Goal: Task Accomplishment & Management: Complete application form

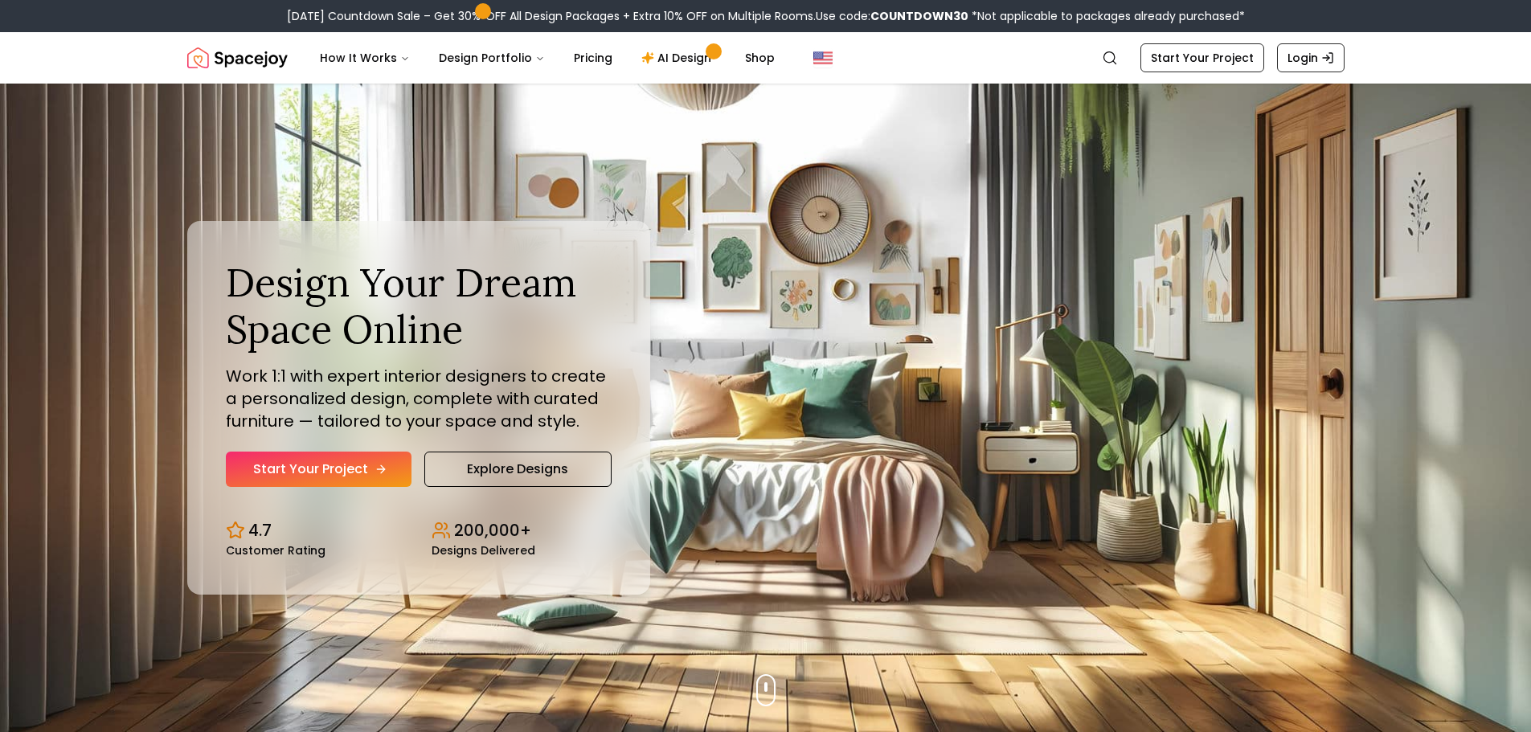
click at [331, 463] on link "Start Your Project" at bounding box center [319, 469] width 186 height 35
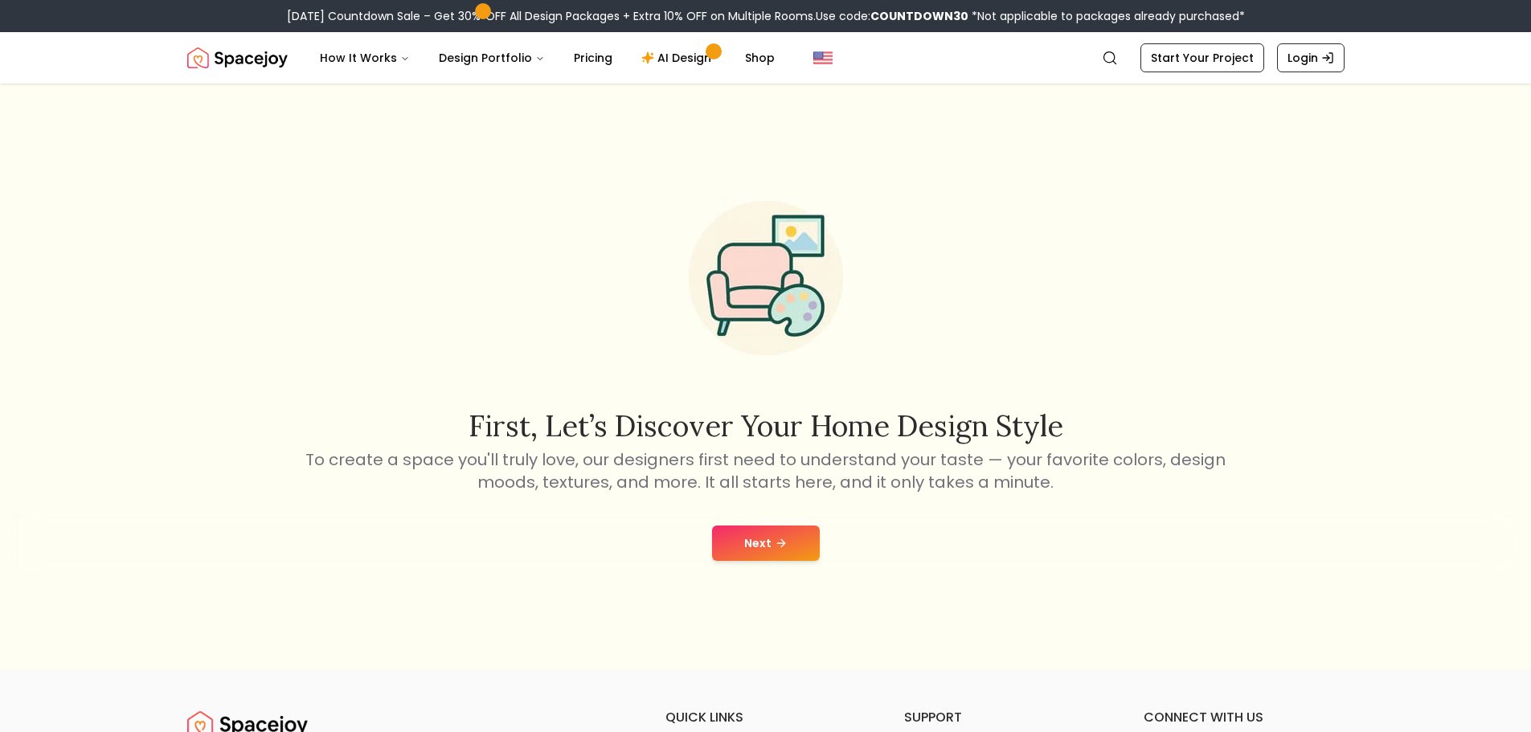
click at [764, 546] on button "Next" at bounding box center [766, 543] width 108 height 35
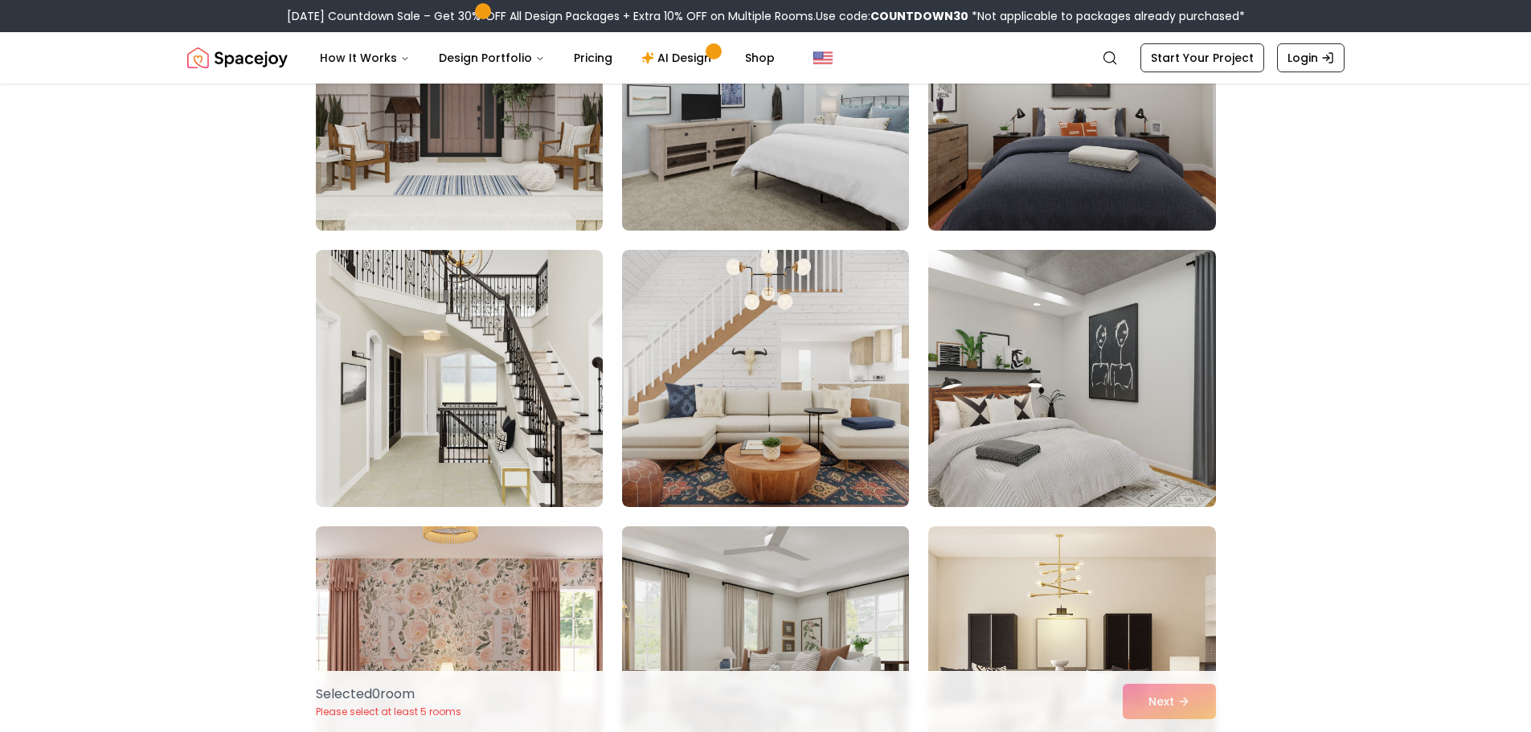
scroll to position [6590, 0]
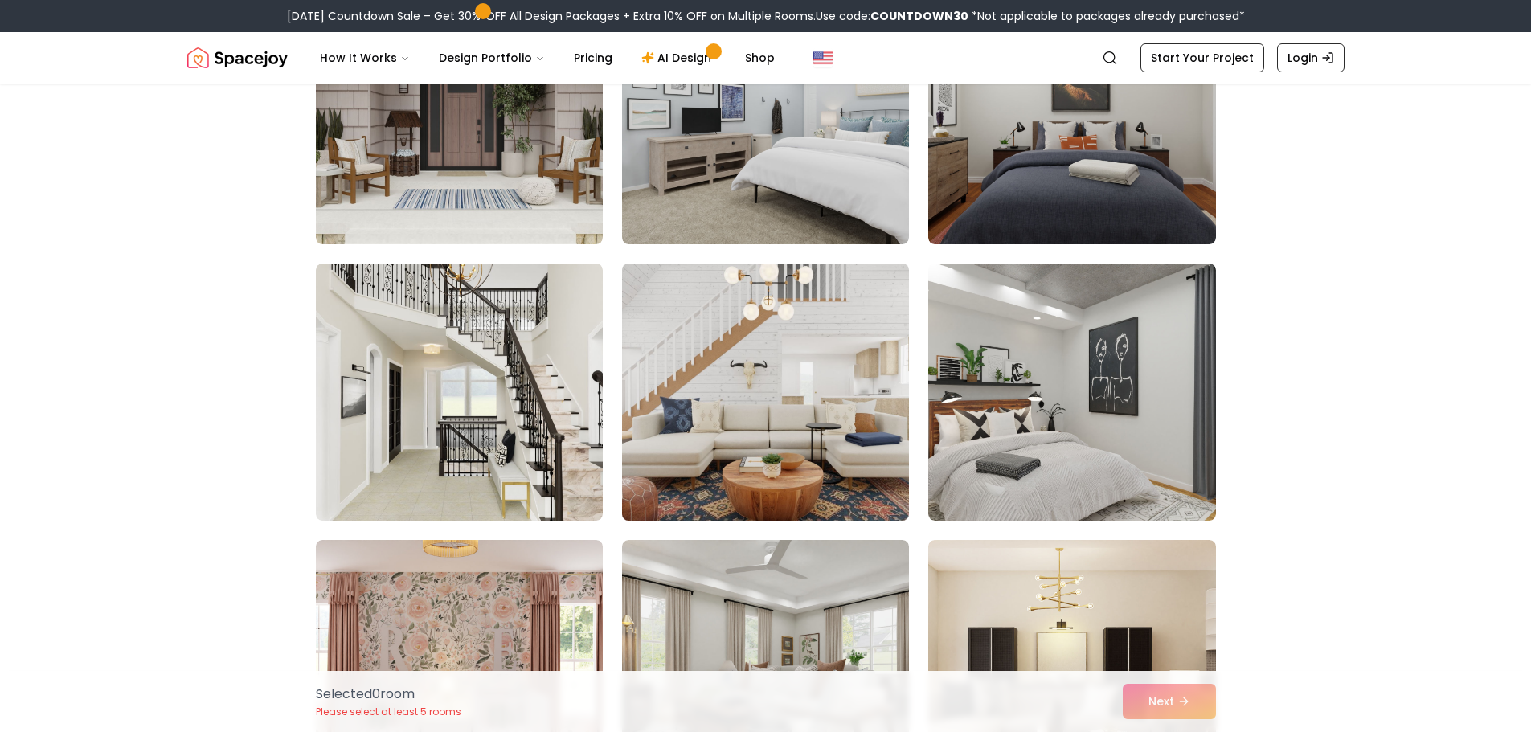
click at [777, 441] on img at bounding box center [765, 392] width 301 height 270
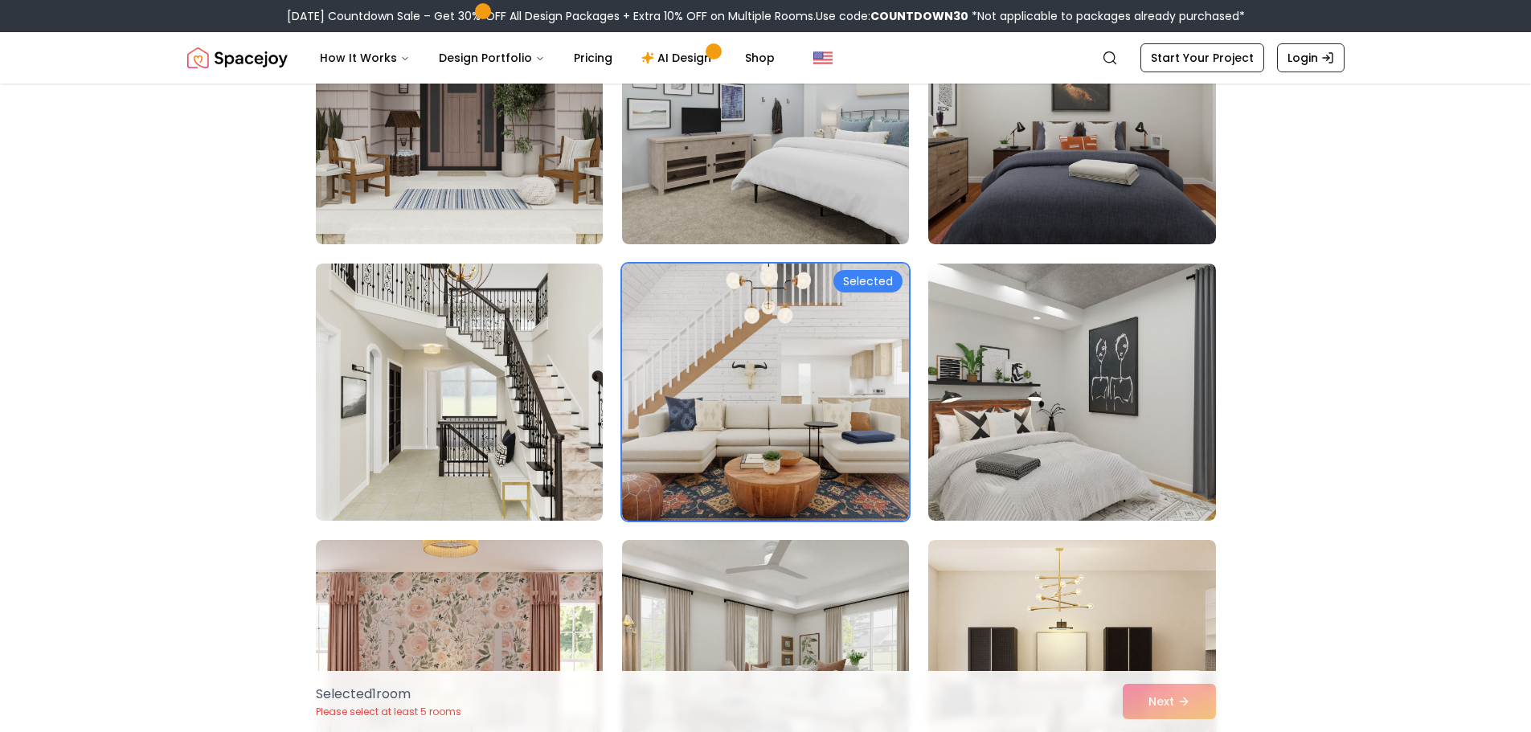
click at [1163, 704] on div "Selected 1 room Please select at least 5 rooms Next" at bounding box center [766, 701] width 926 height 61
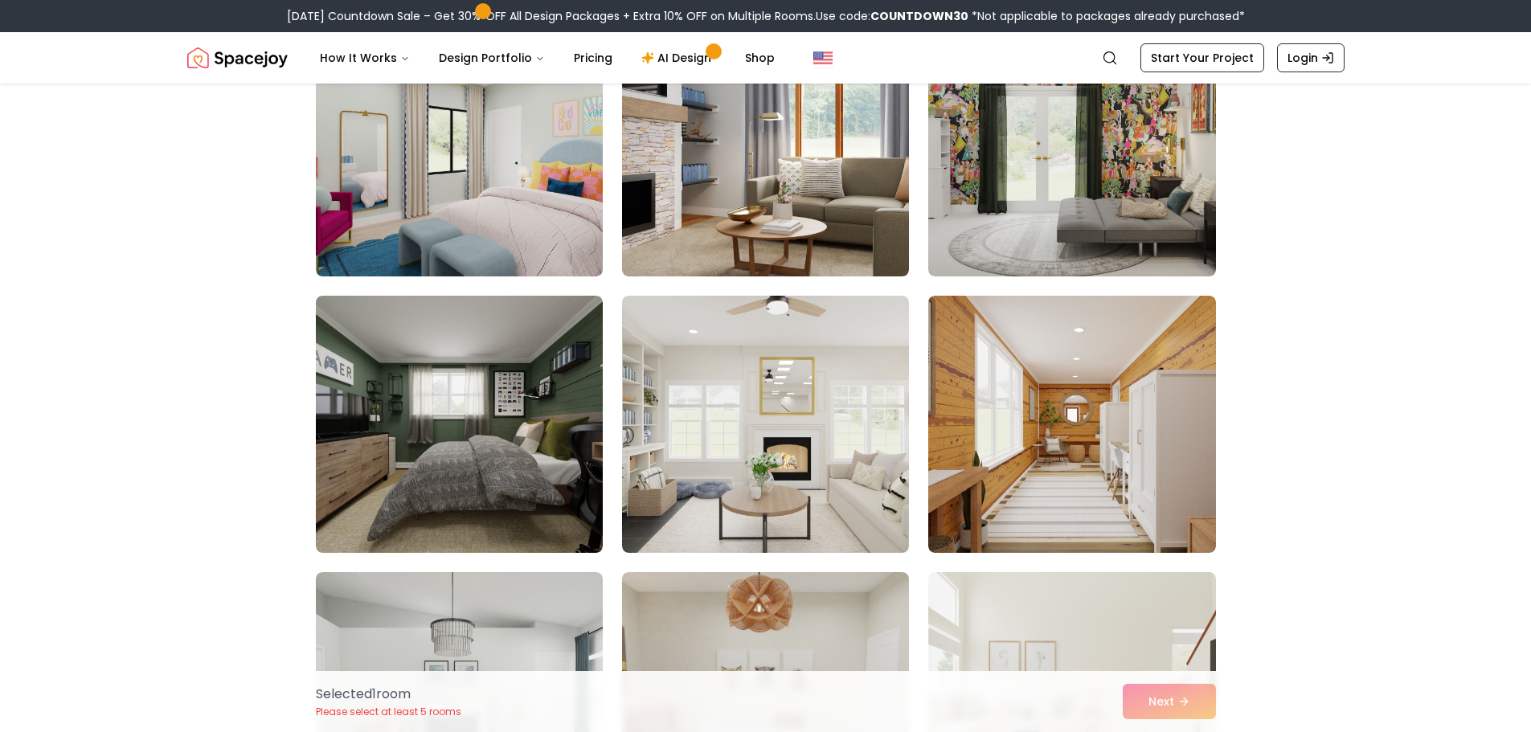
scroll to position [1607, 0]
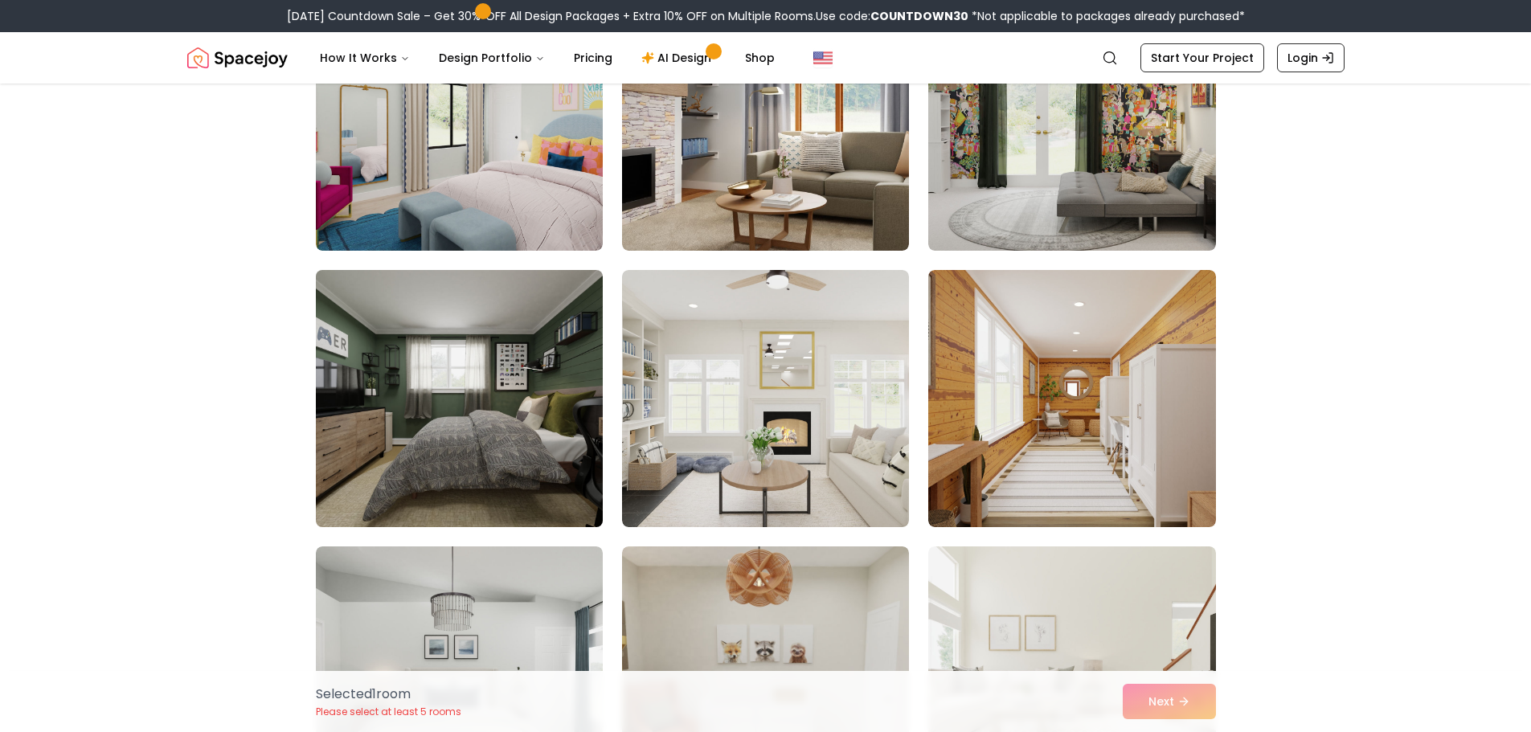
click at [442, 415] on img at bounding box center [459, 399] width 301 height 270
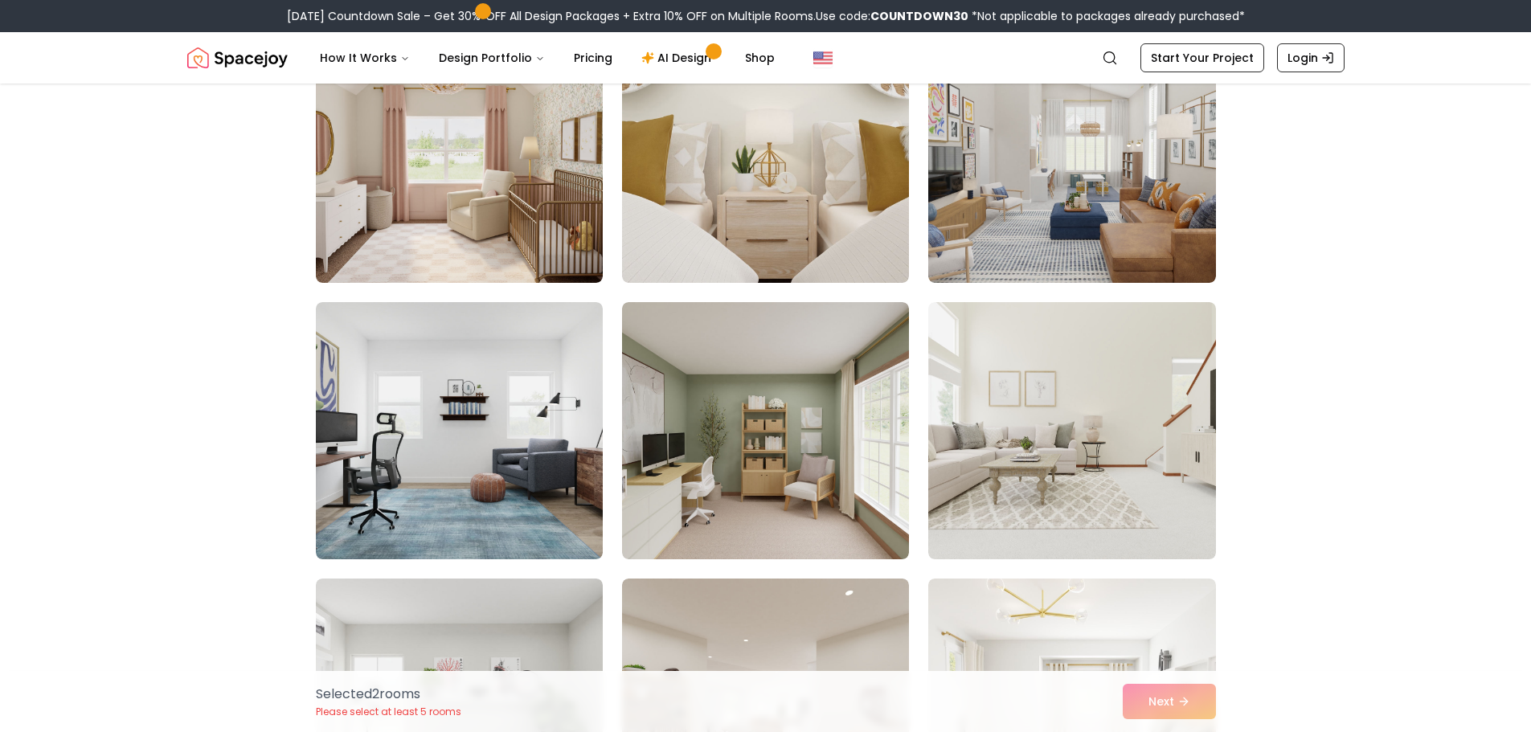
scroll to position [2411, 0]
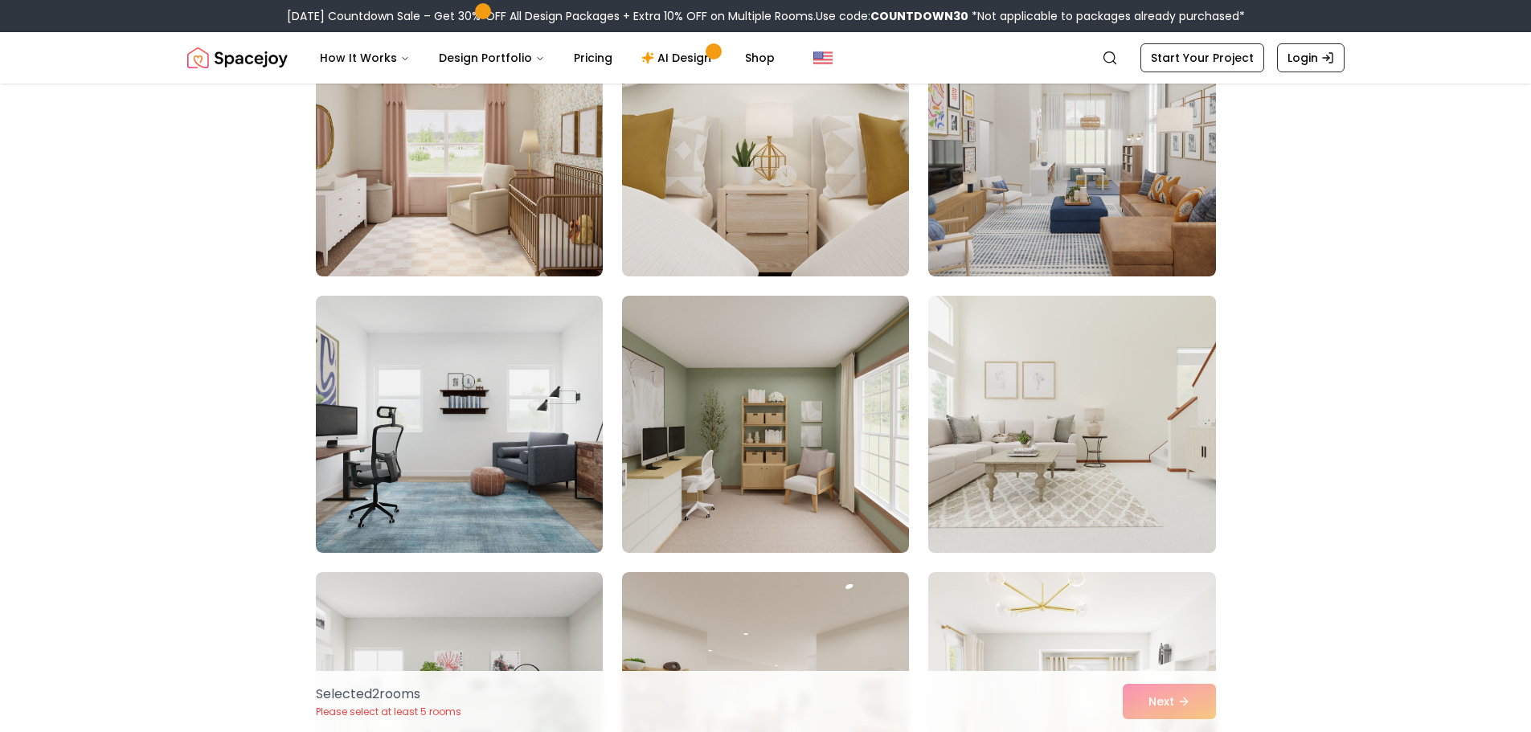
click at [1092, 506] on img at bounding box center [1071, 424] width 301 height 270
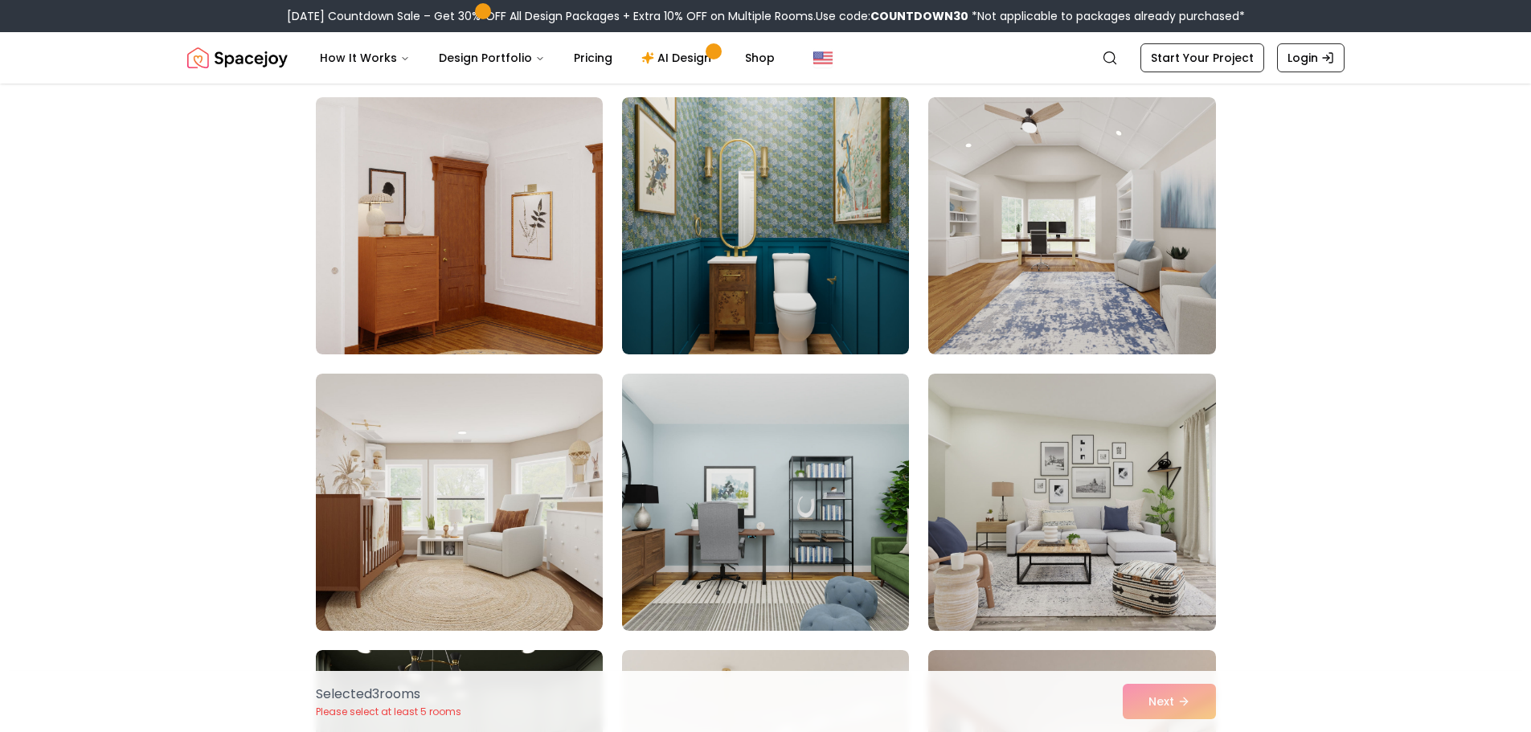
scroll to position [3777, 0]
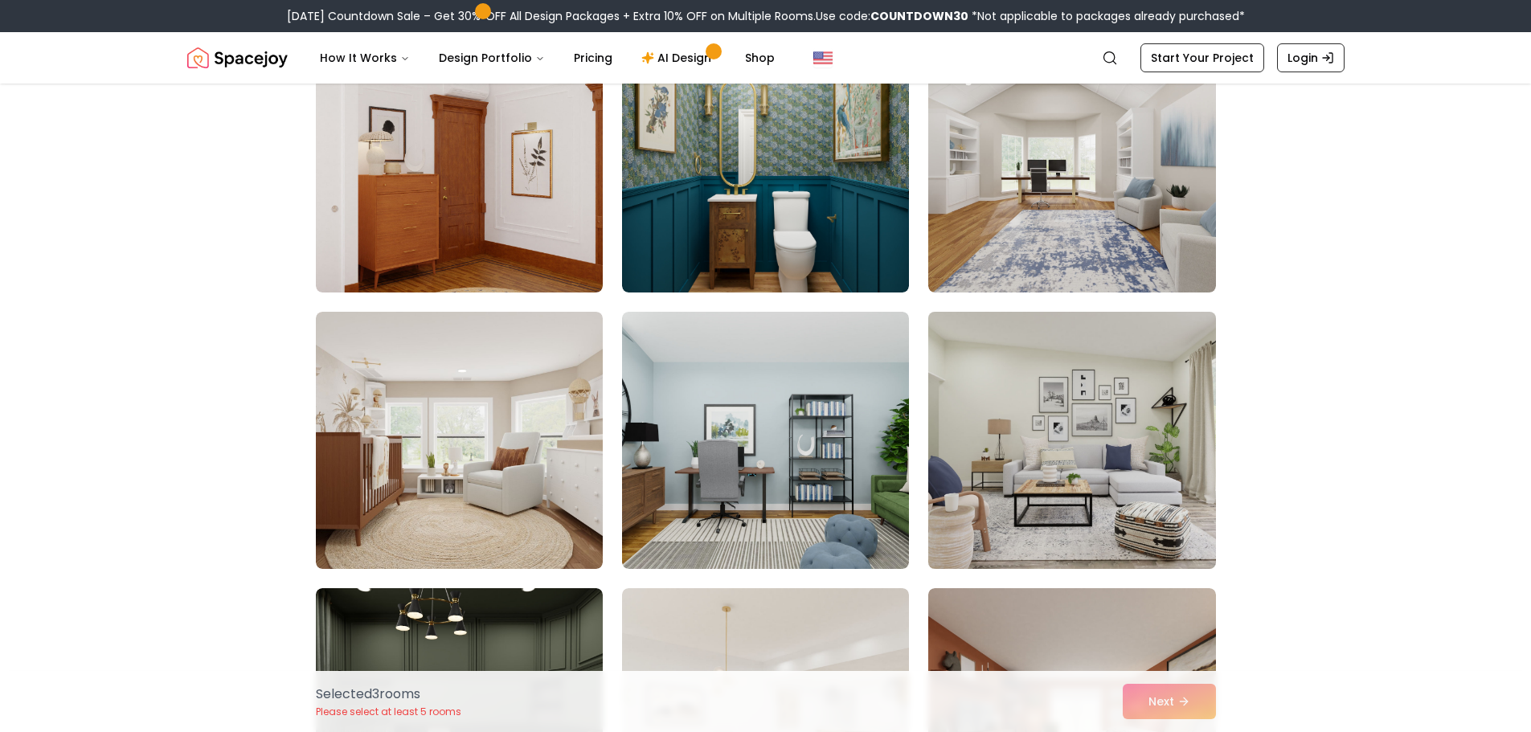
click at [1022, 467] on img at bounding box center [1071, 440] width 301 height 270
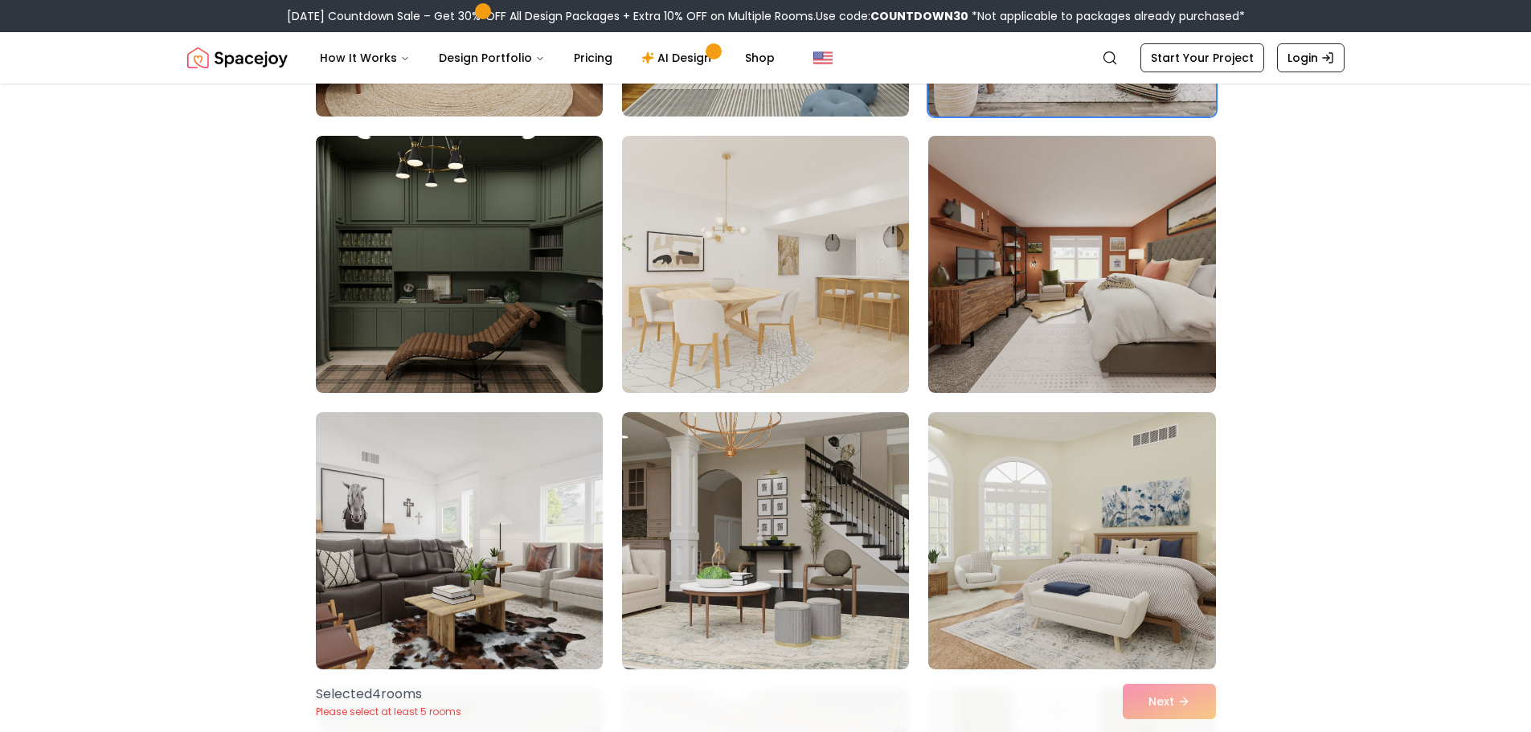
scroll to position [4420, 0]
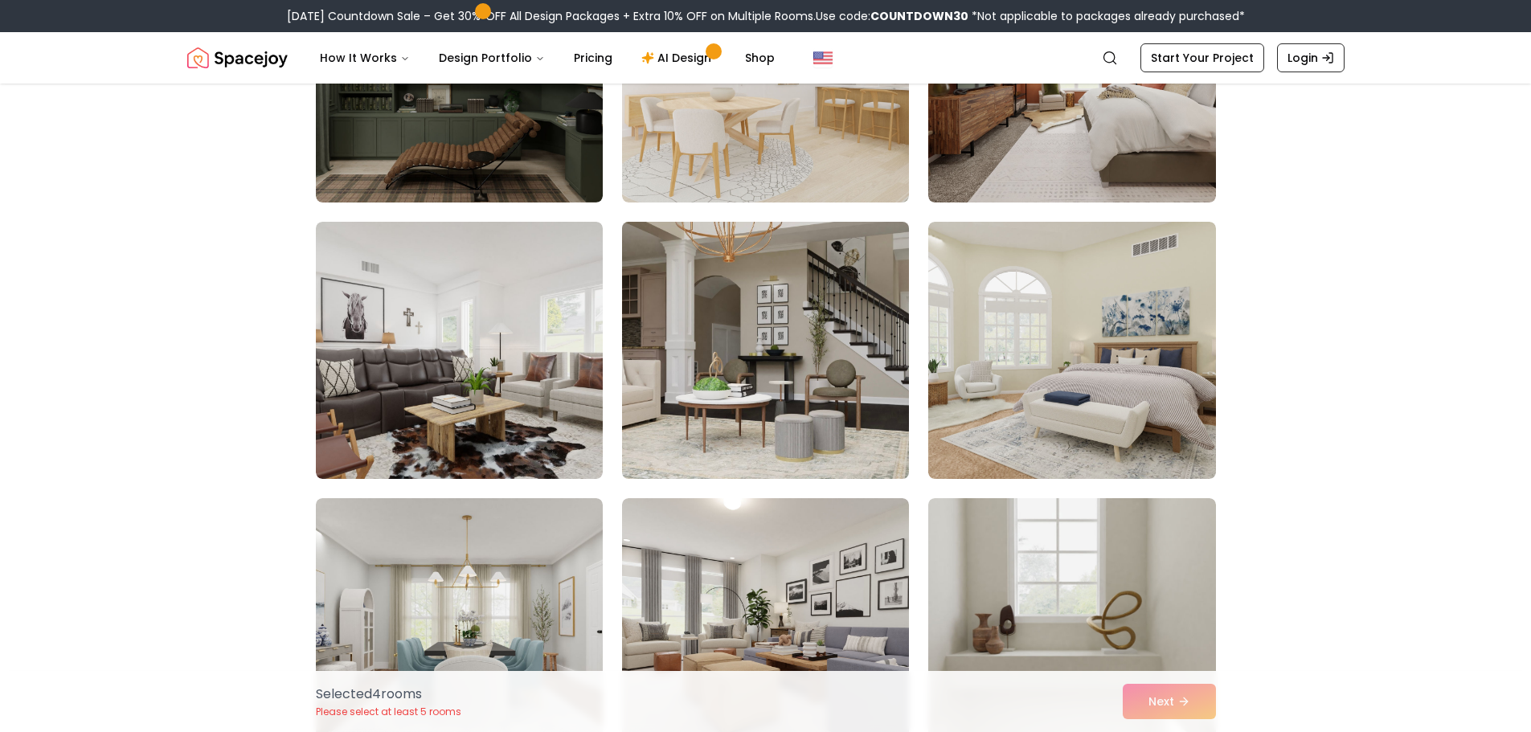
click at [852, 421] on img at bounding box center [765, 350] width 301 height 270
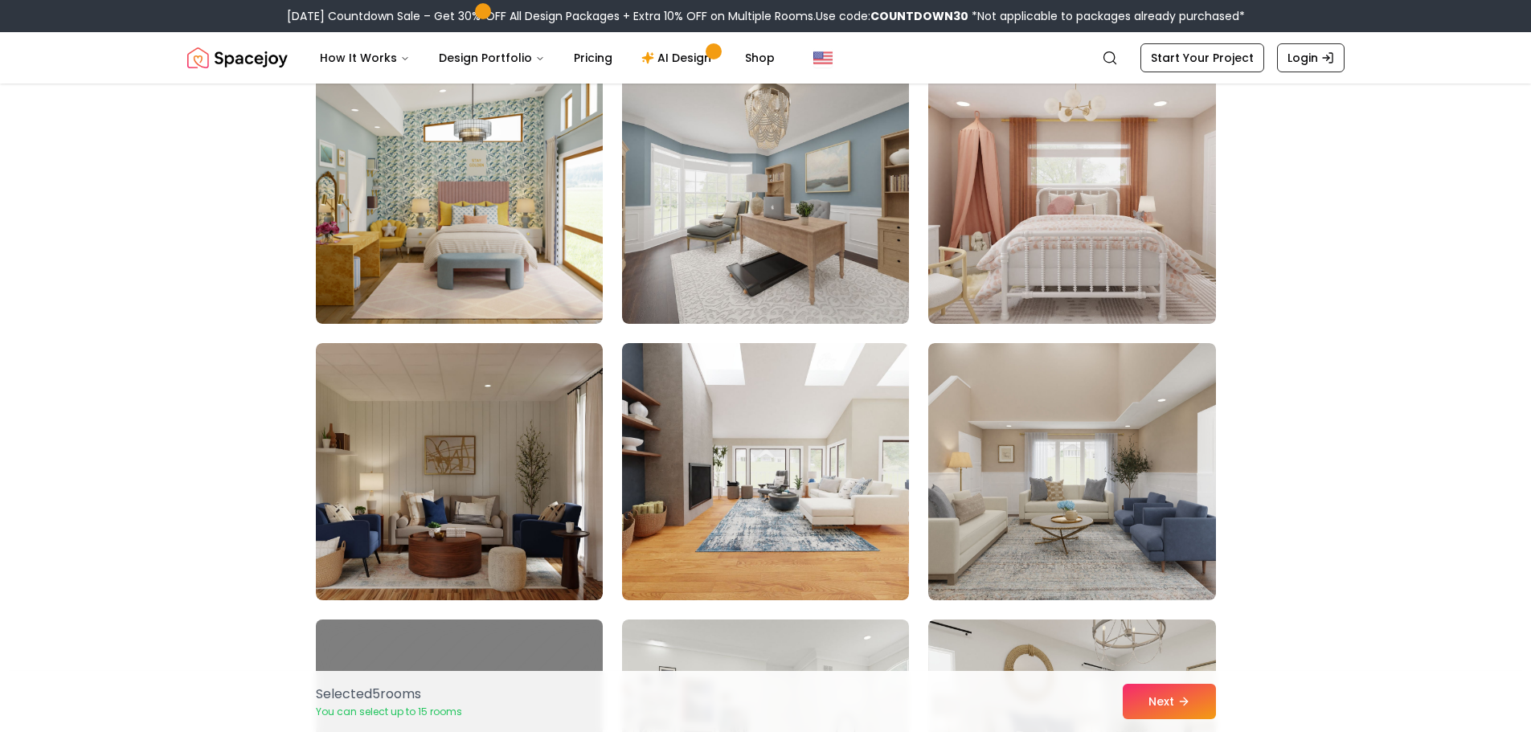
scroll to position [7634, 0]
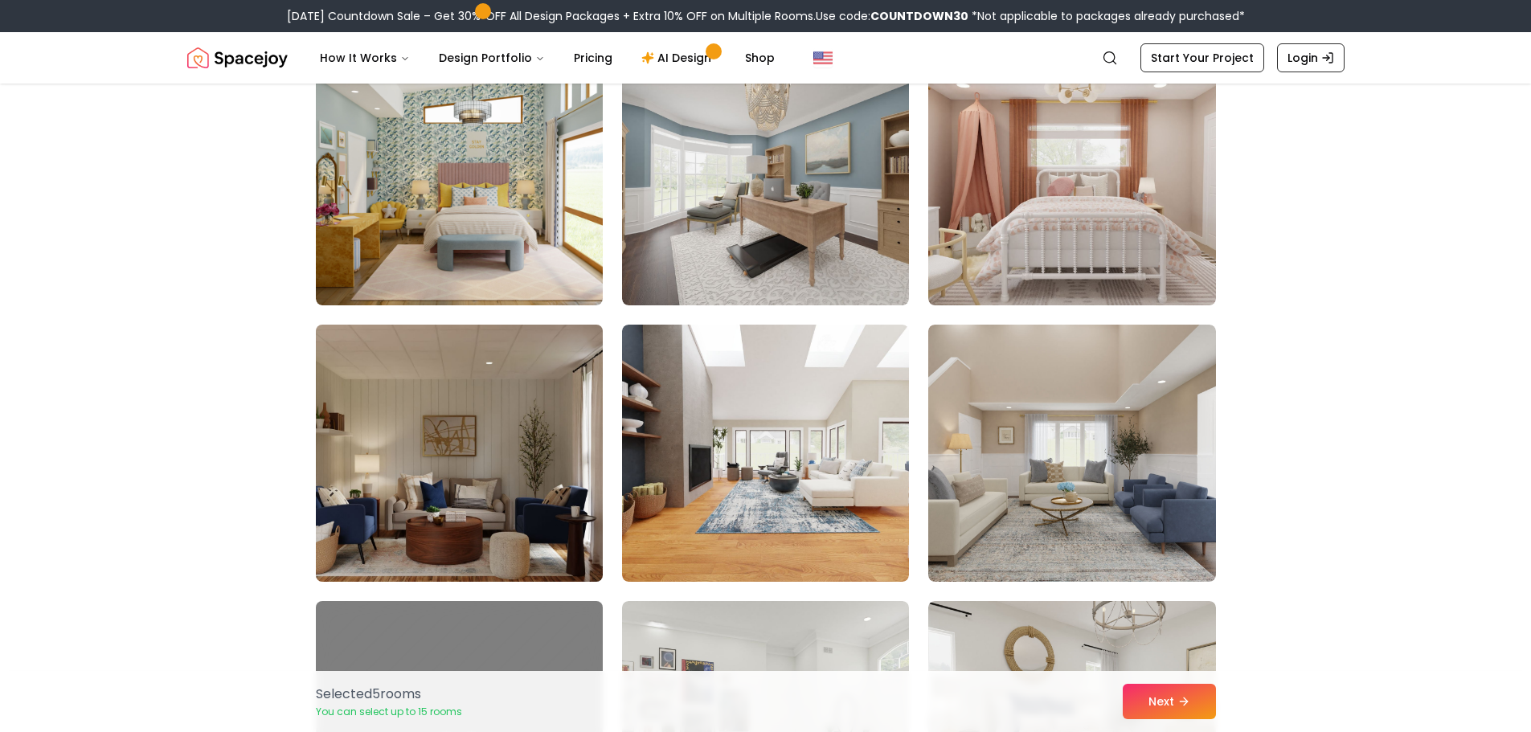
click at [496, 489] on img at bounding box center [459, 453] width 301 height 270
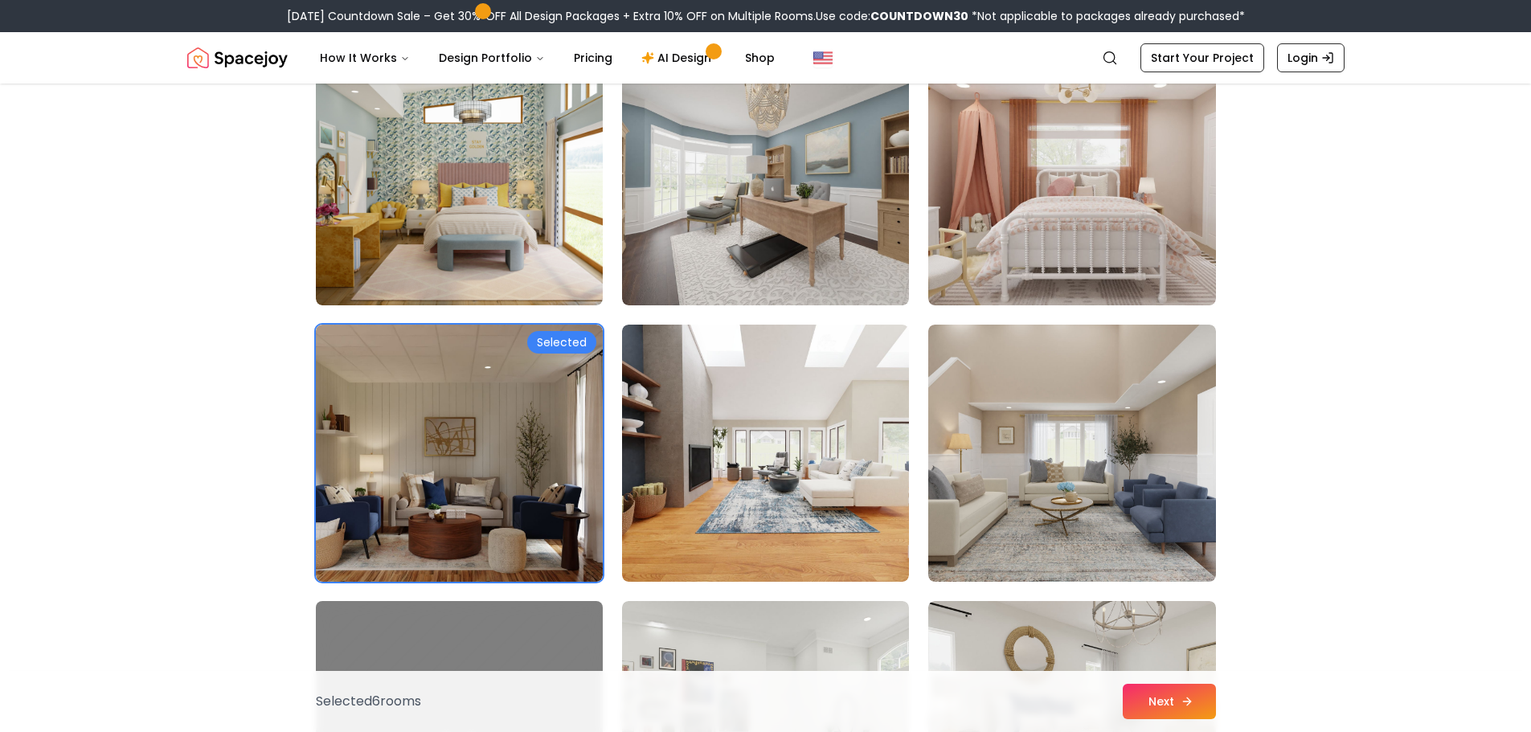
click at [1176, 706] on button "Next" at bounding box center [1169, 701] width 93 height 35
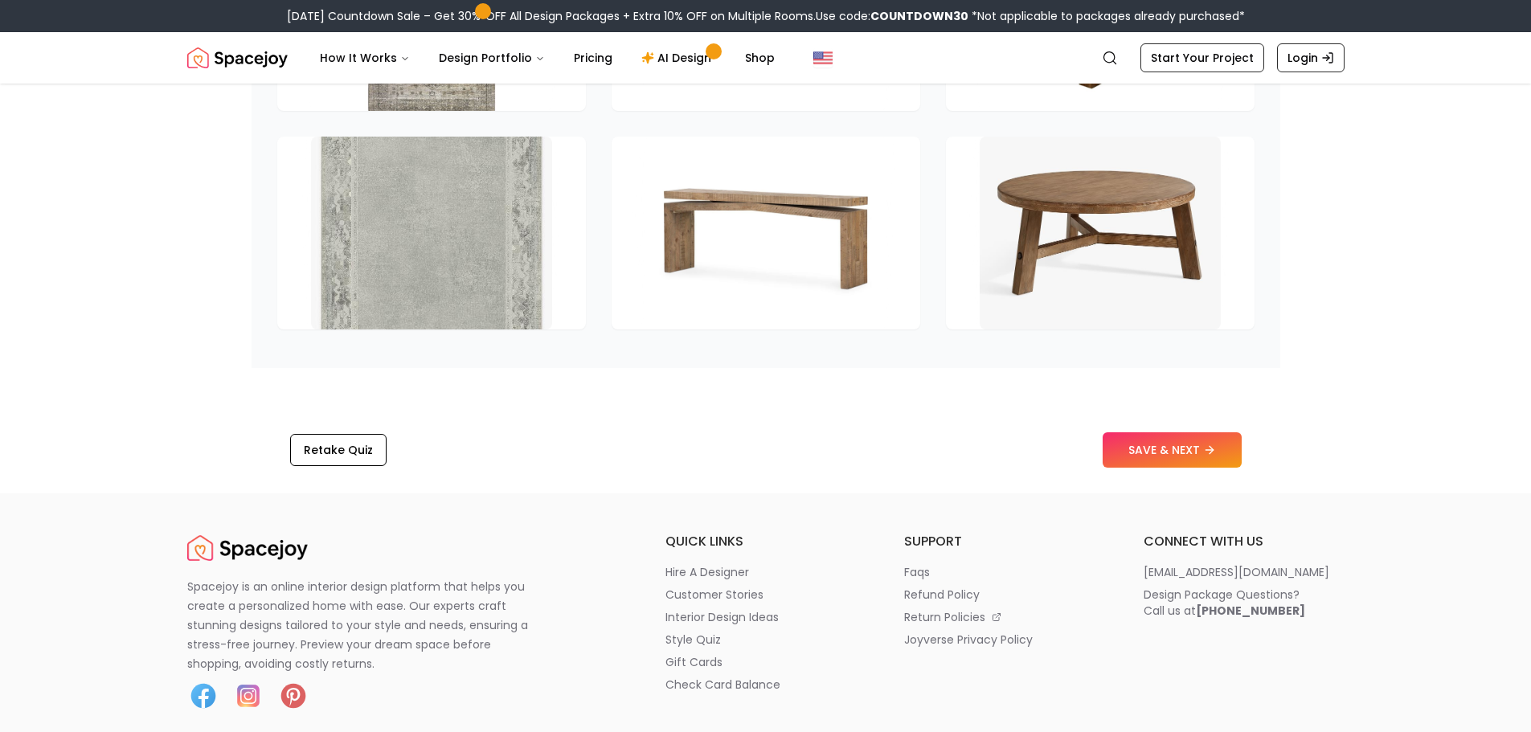
scroll to position [2652, 0]
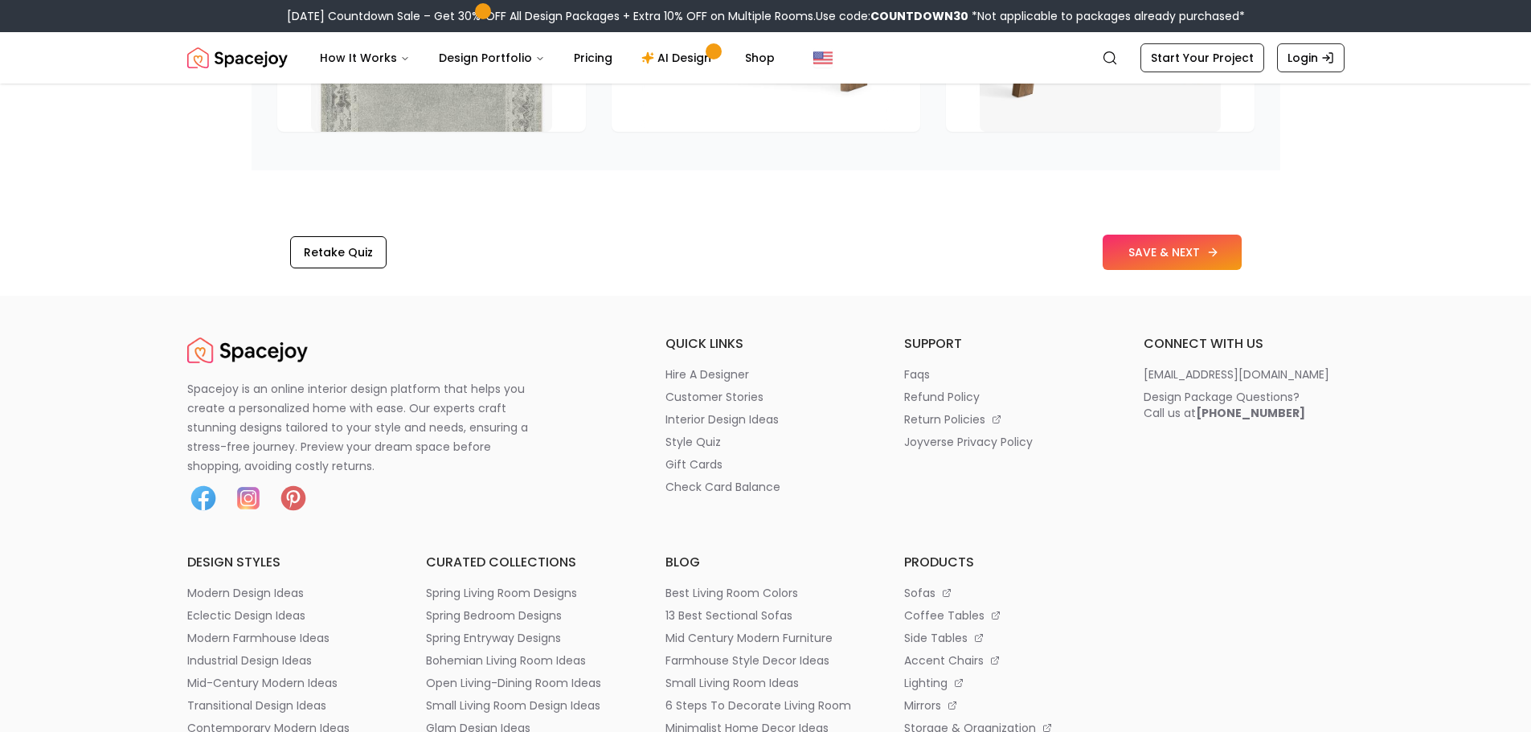
click at [1152, 258] on button "SAVE & NEXT" at bounding box center [1172, 252] width 139 height 35
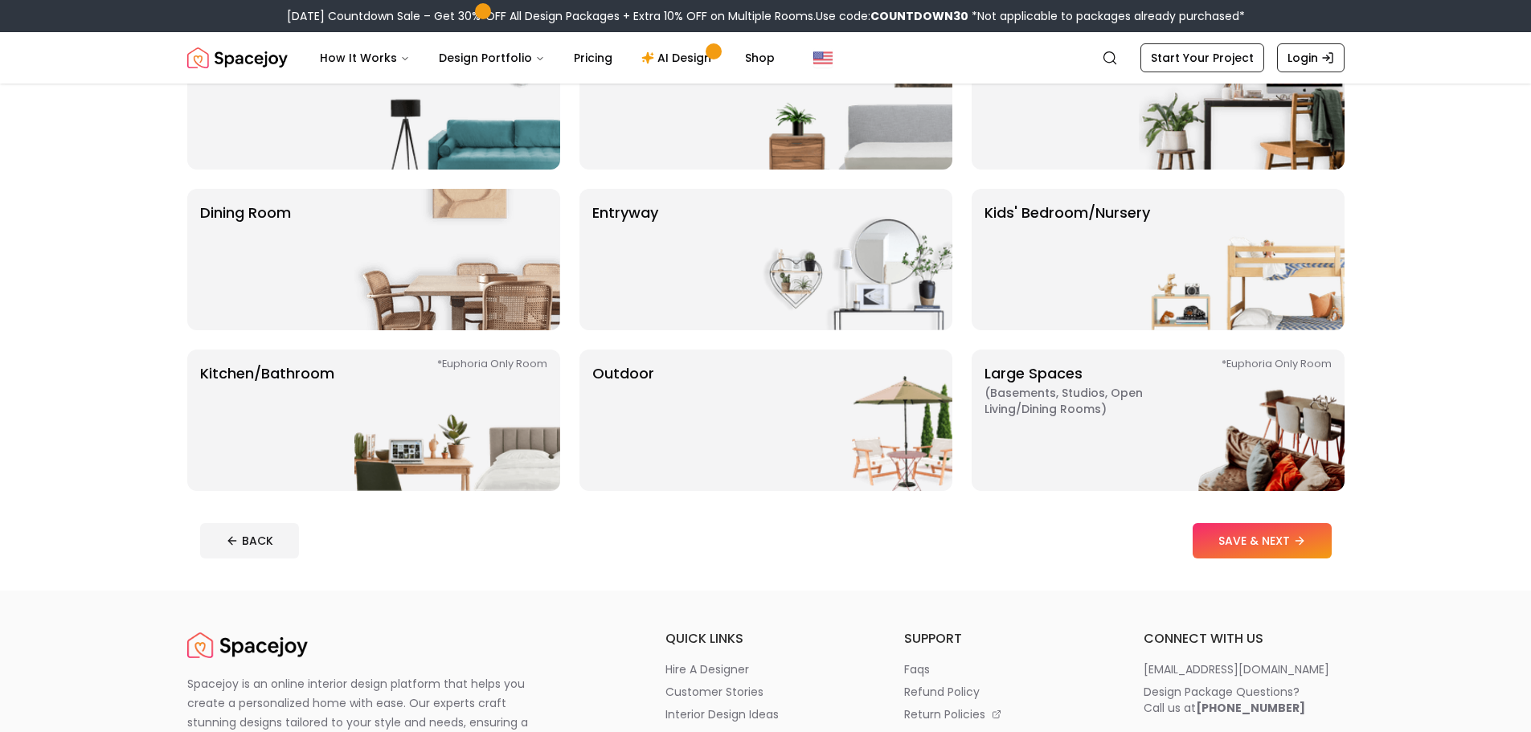
scroll to position [241, 0]
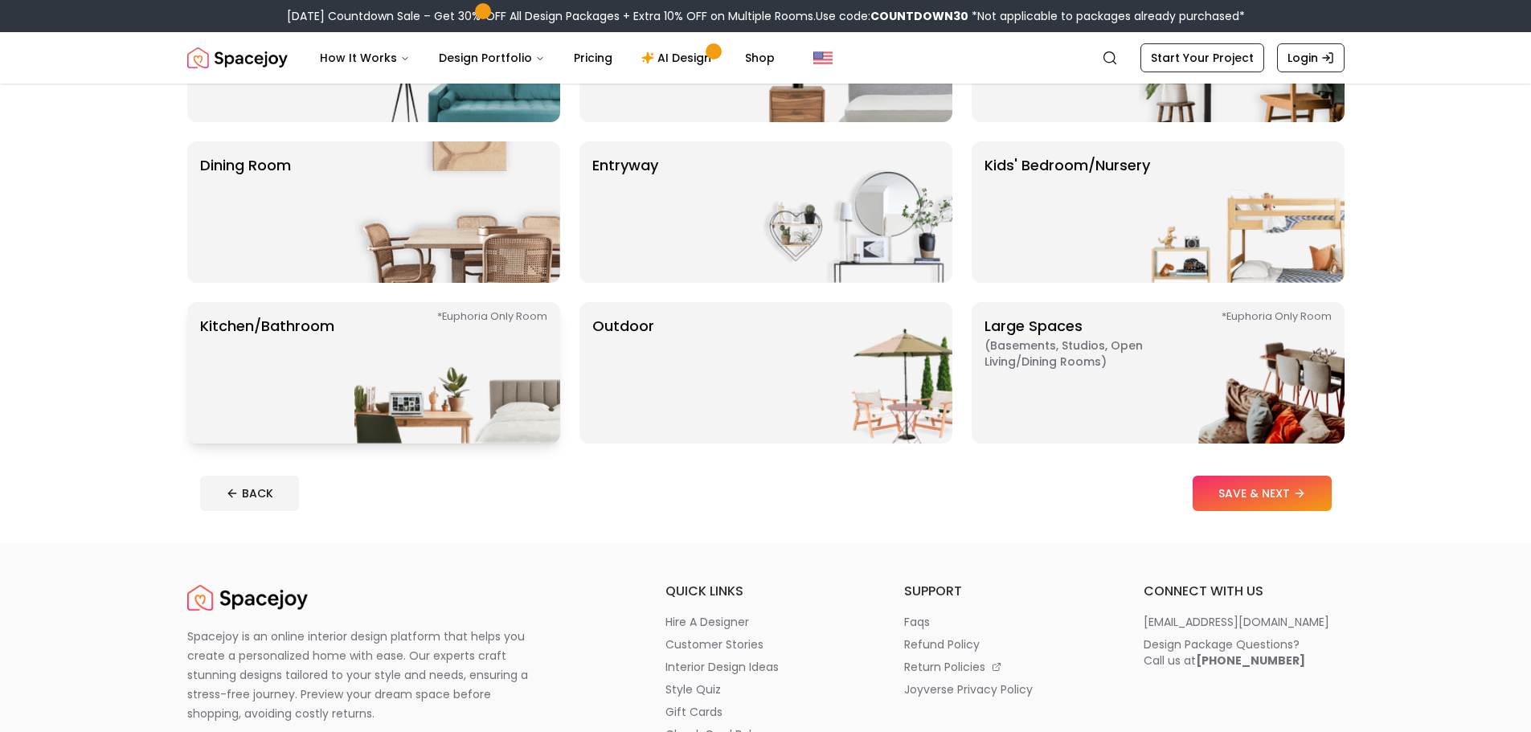
click at [412, 338] on img at bounding box center [457, 372] width 206 height 141
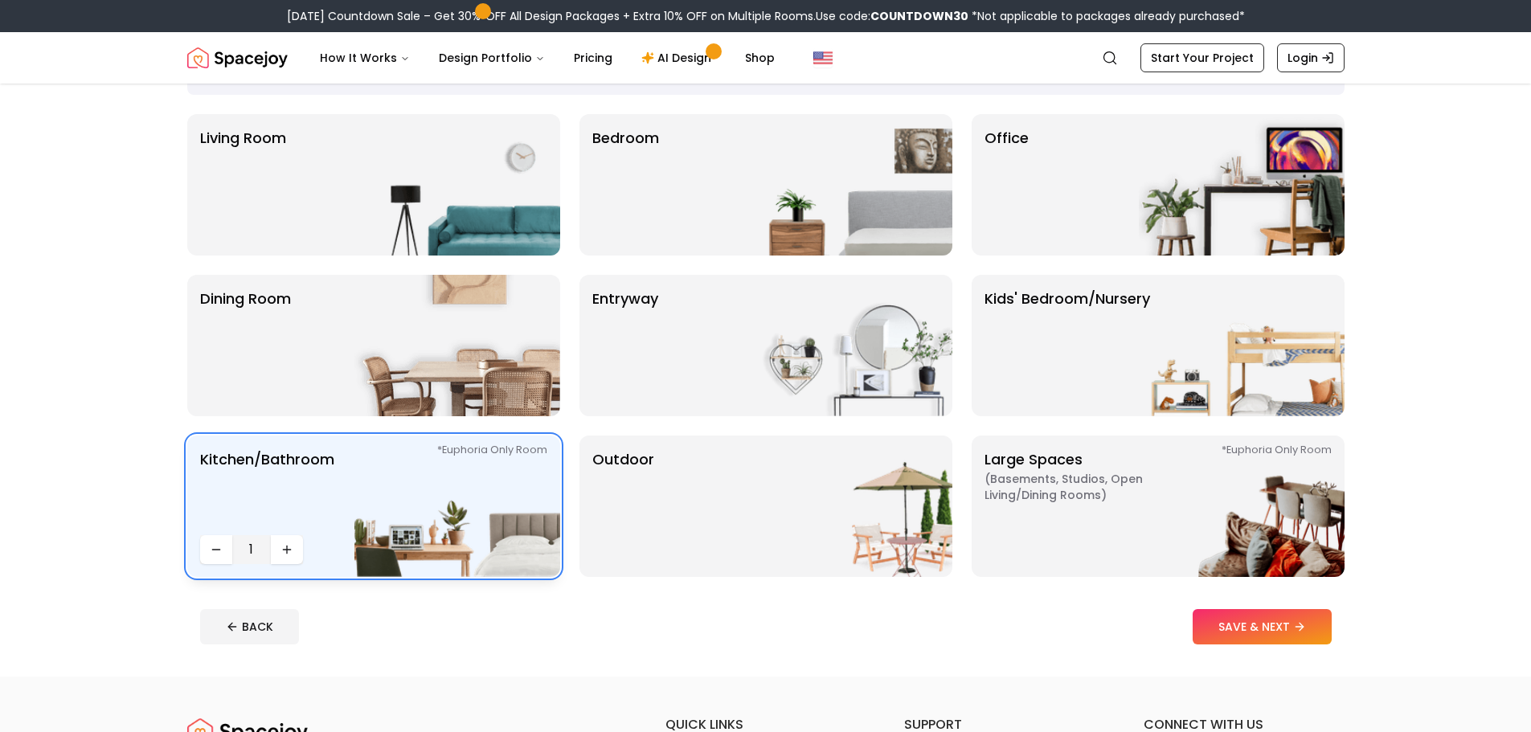
scroll to position [0, 0]
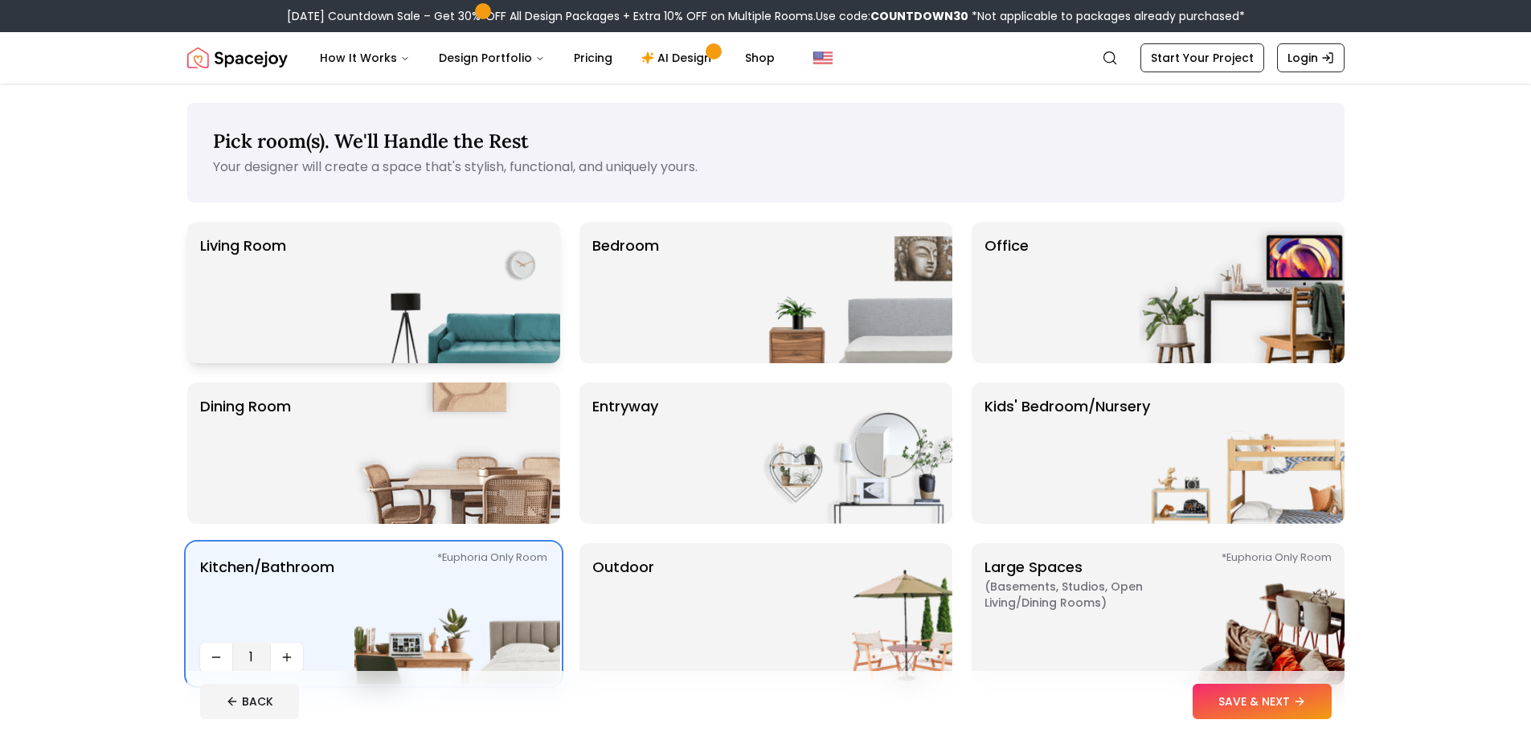
click at [410, 301] on img at bounding box center [457, 292] width 206 height 141
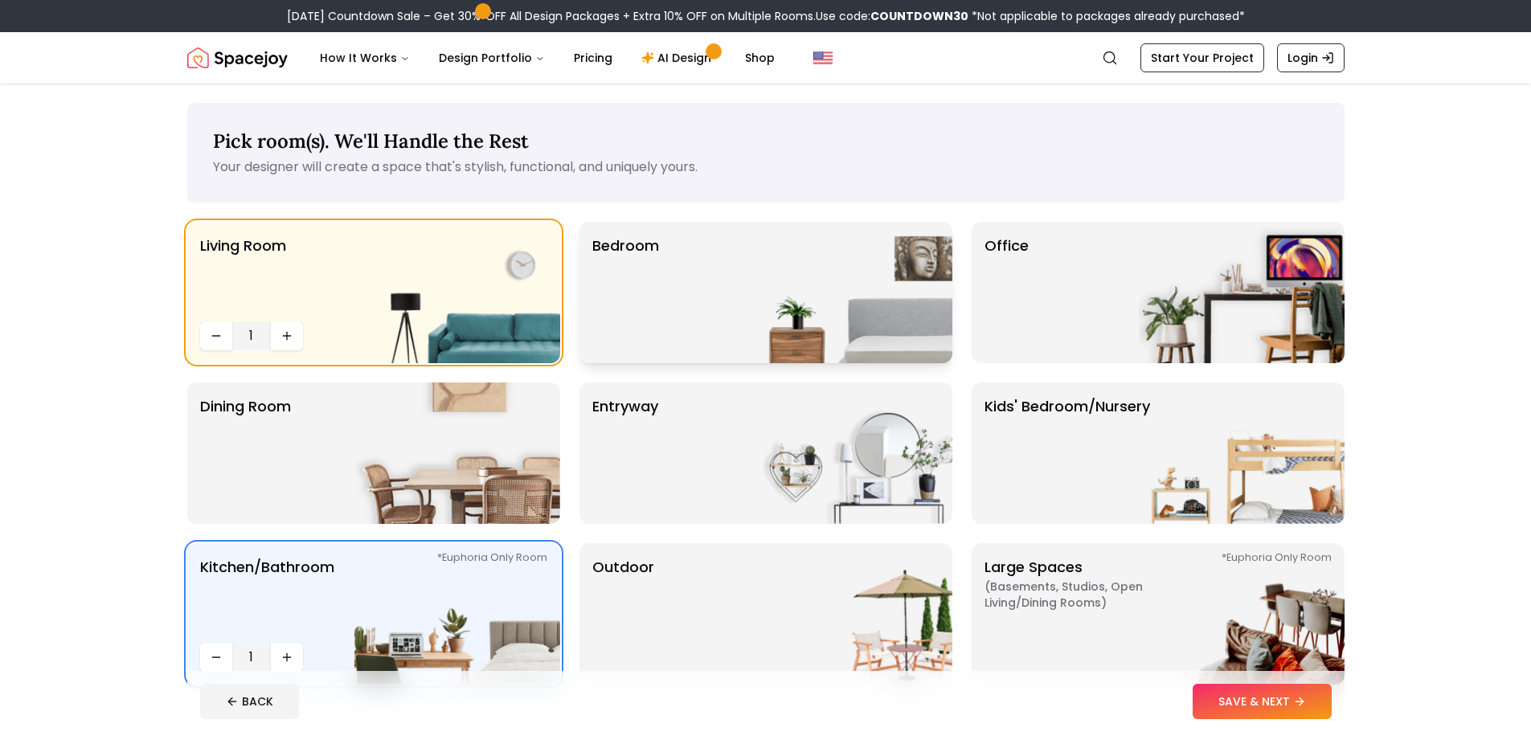
click at [754, 276] on img at bounding box center [850, 292] width 206 height 141
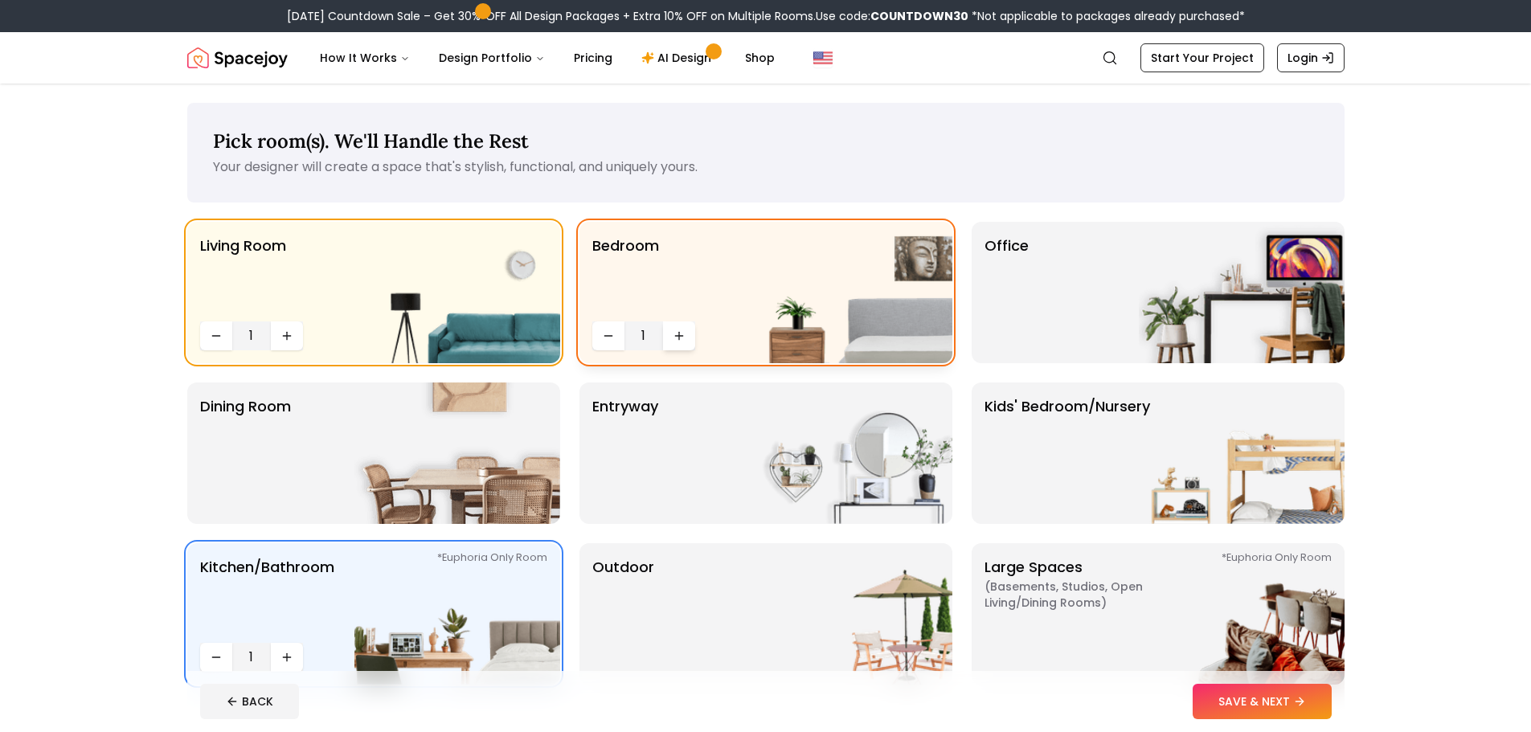
click at [682, 334] on icon "Increase quantity" at bounding box center [679, 335] width 13 height 13
click at [682, 338] on icon "Increase quantity" at bounding box center [679, 335] width 13 height 13
click at [602, 336] on icon "Decrease quantity" at bounding box center [608, 335] width 13 height 13
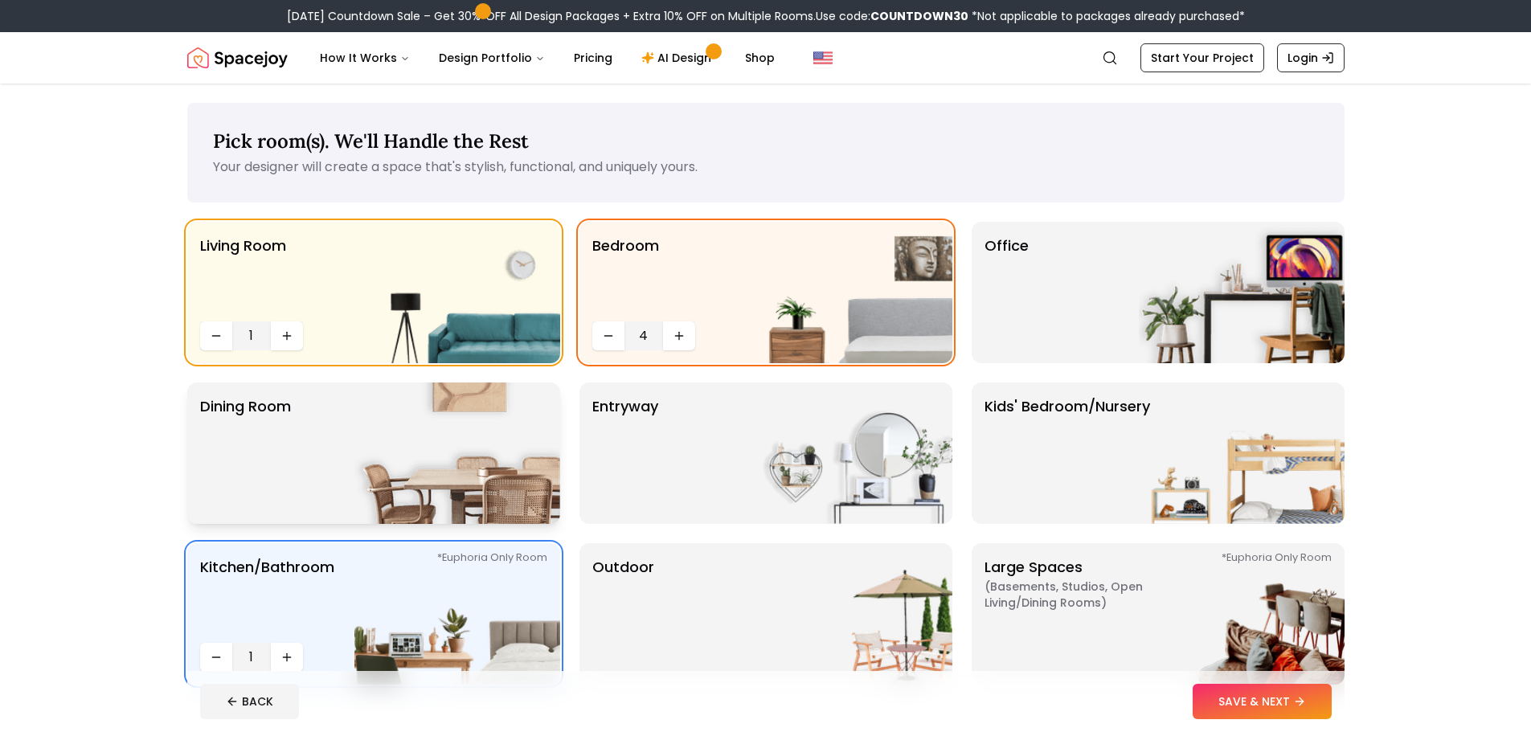
click at [463, 451] on img at bounding box center [457, 453] width 206 height 141
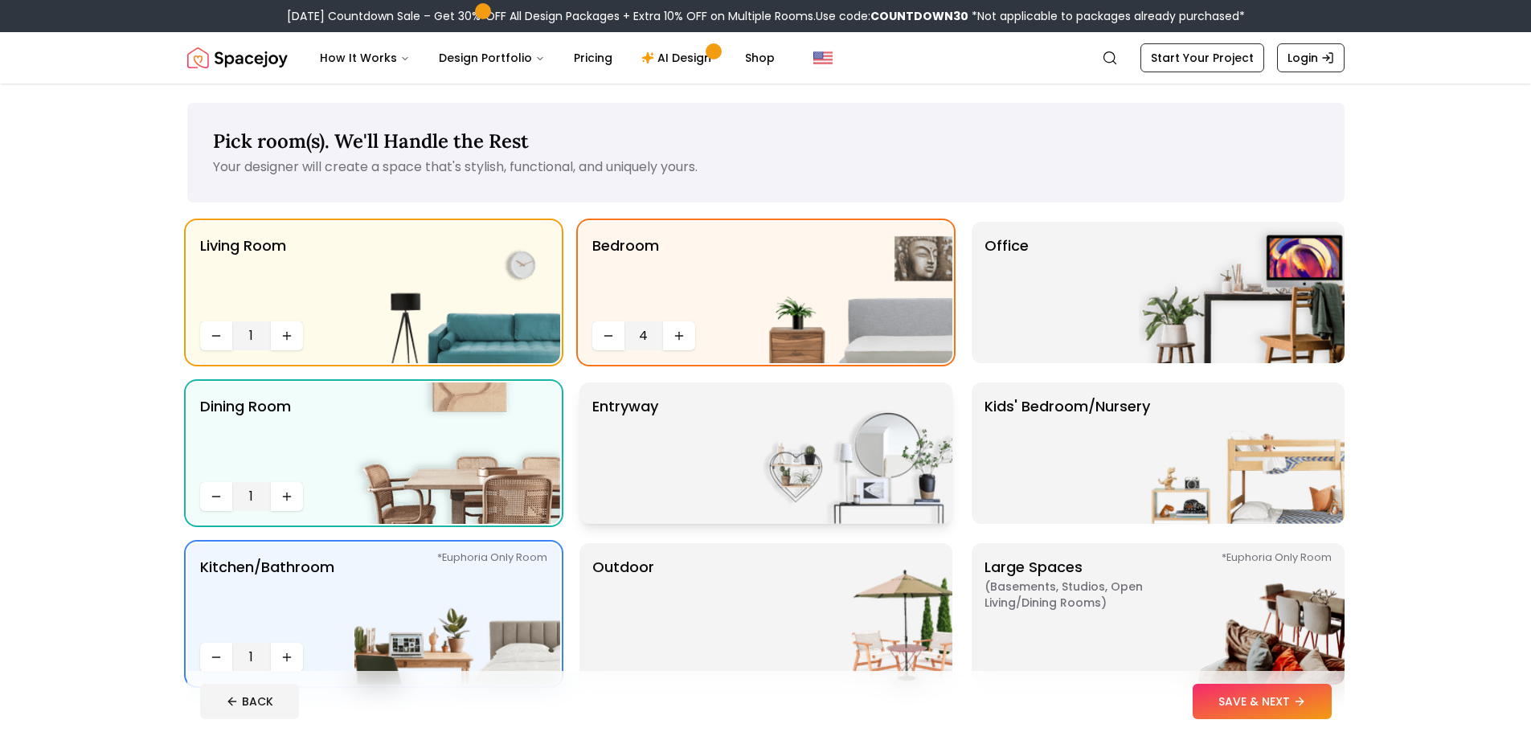
click at [771, 440] on img at bounding box center [850, 453] width 206 height 141
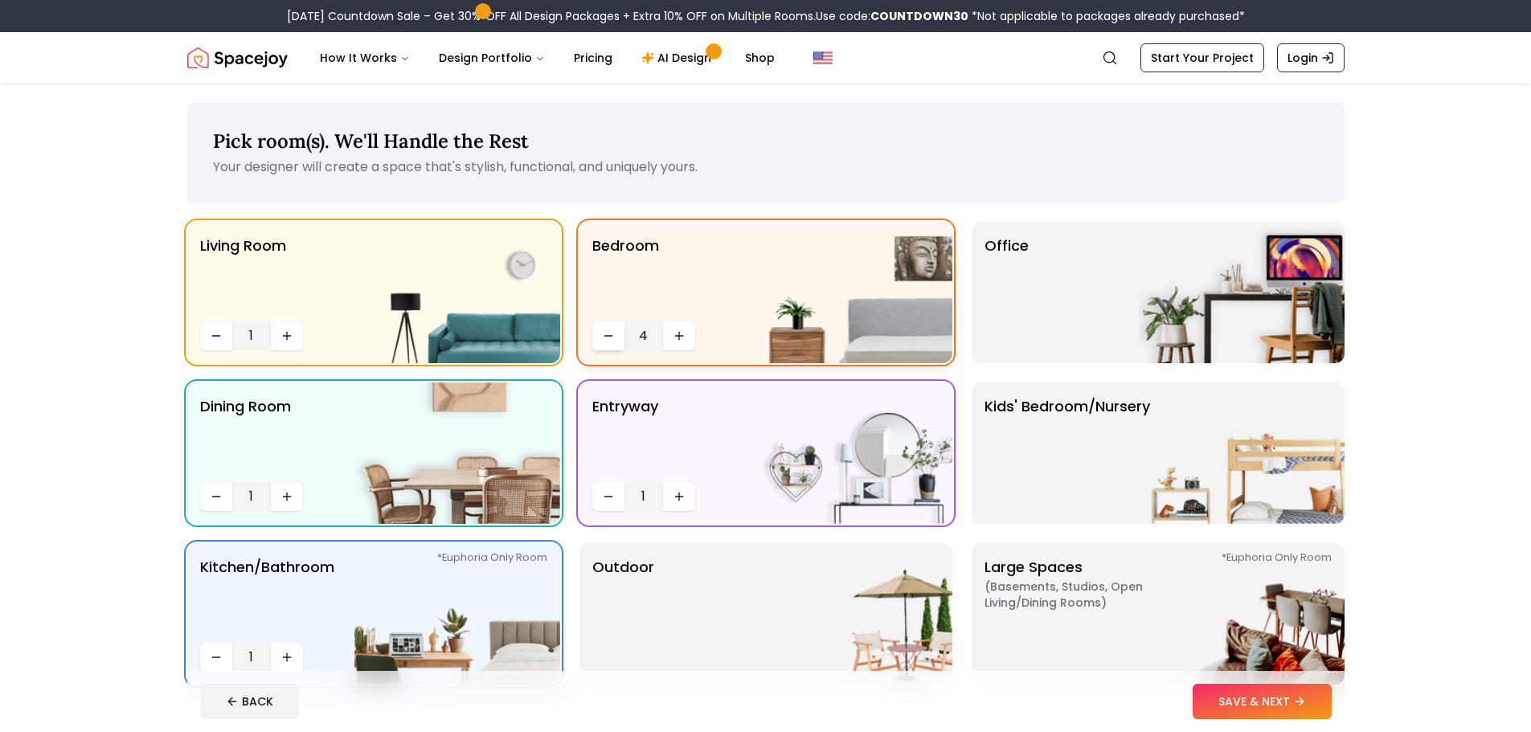
click at [607, 338] on icon "Decrease quantity" at bounding box center [608, 335] width 13 height 13
click at [1131, 497] on p "Kids' Bedroom/Nursery" at bounding box center [1067, 453] width 166 height 116
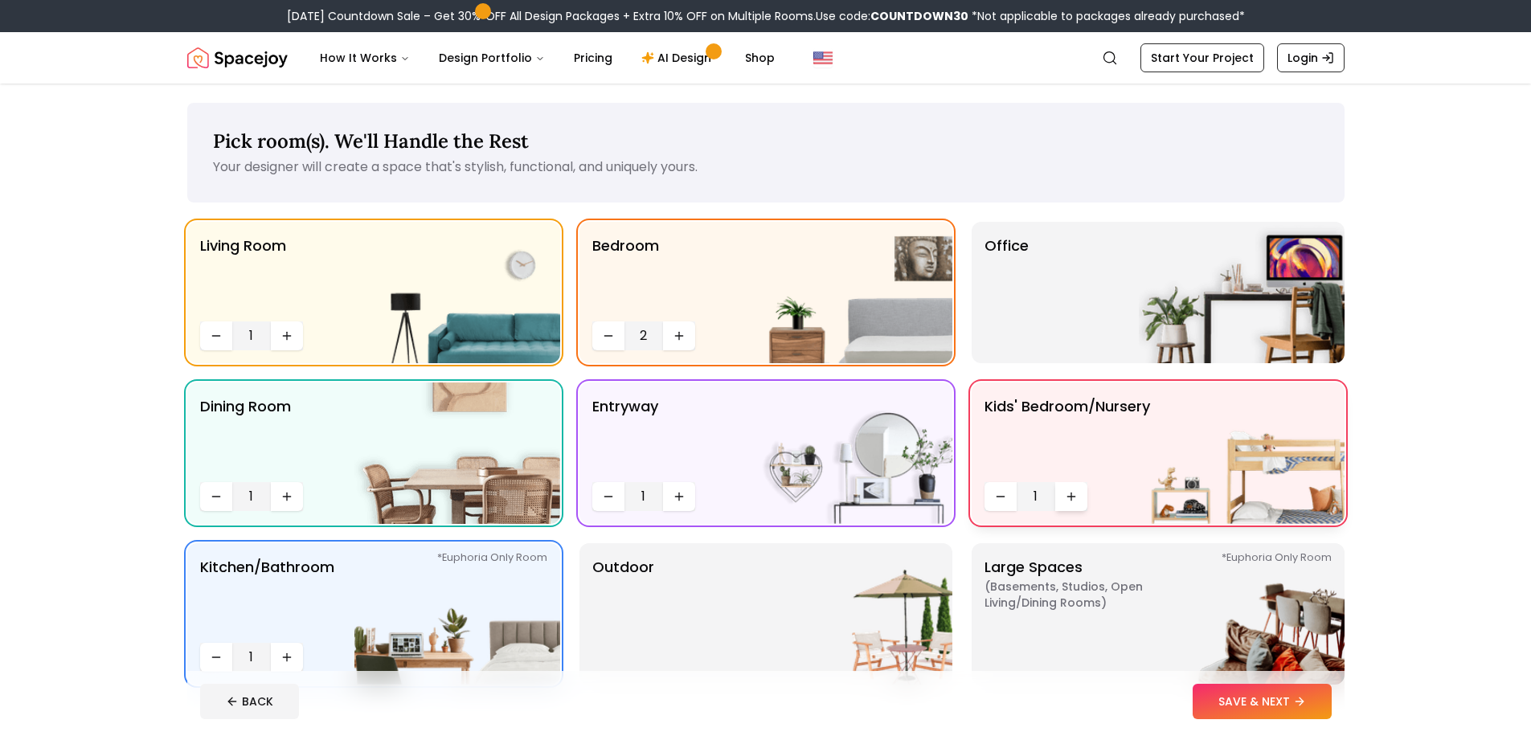
click at [1064, 488] on button "Increase quantity" at bounding box center [1071, 496] width 32 height 29
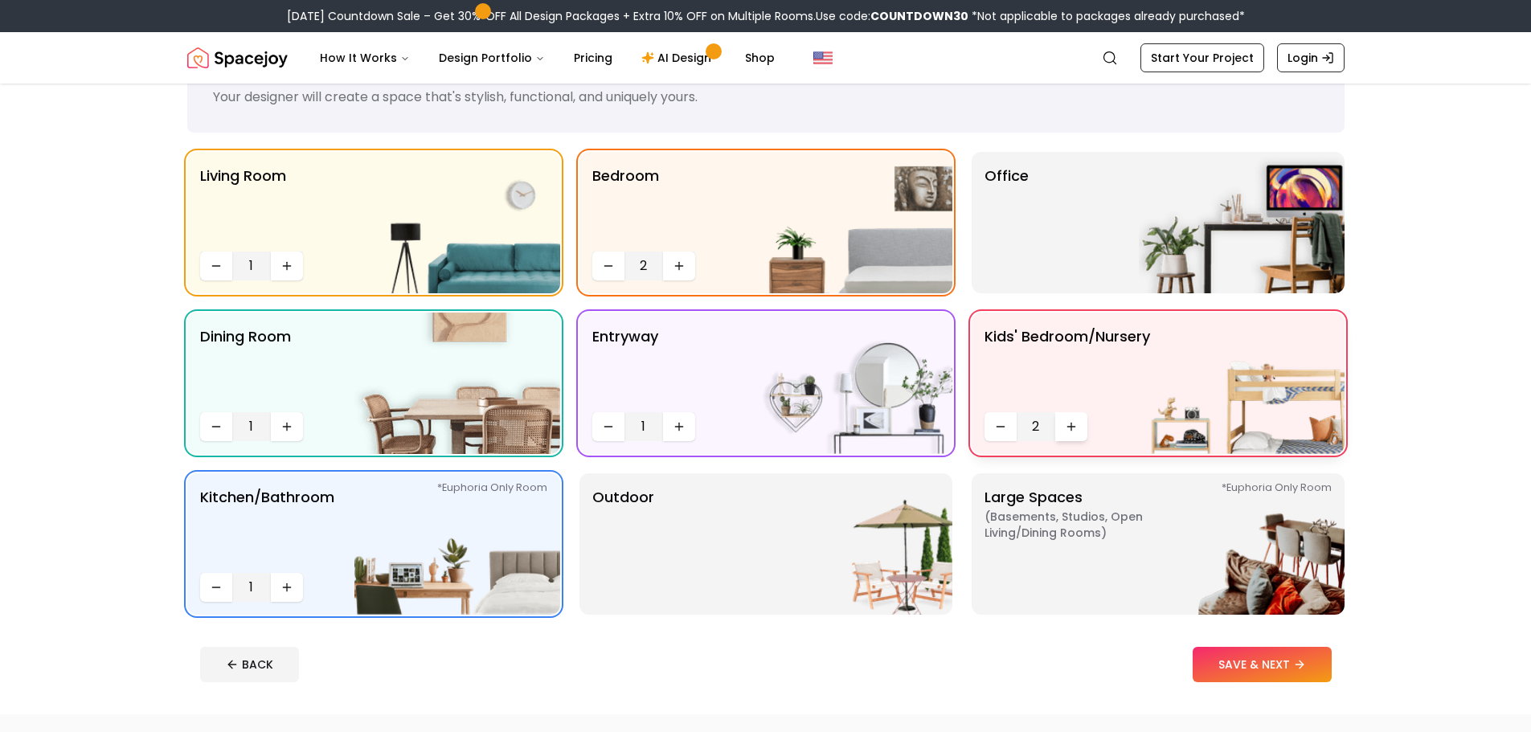
scroll to position [161, 0]
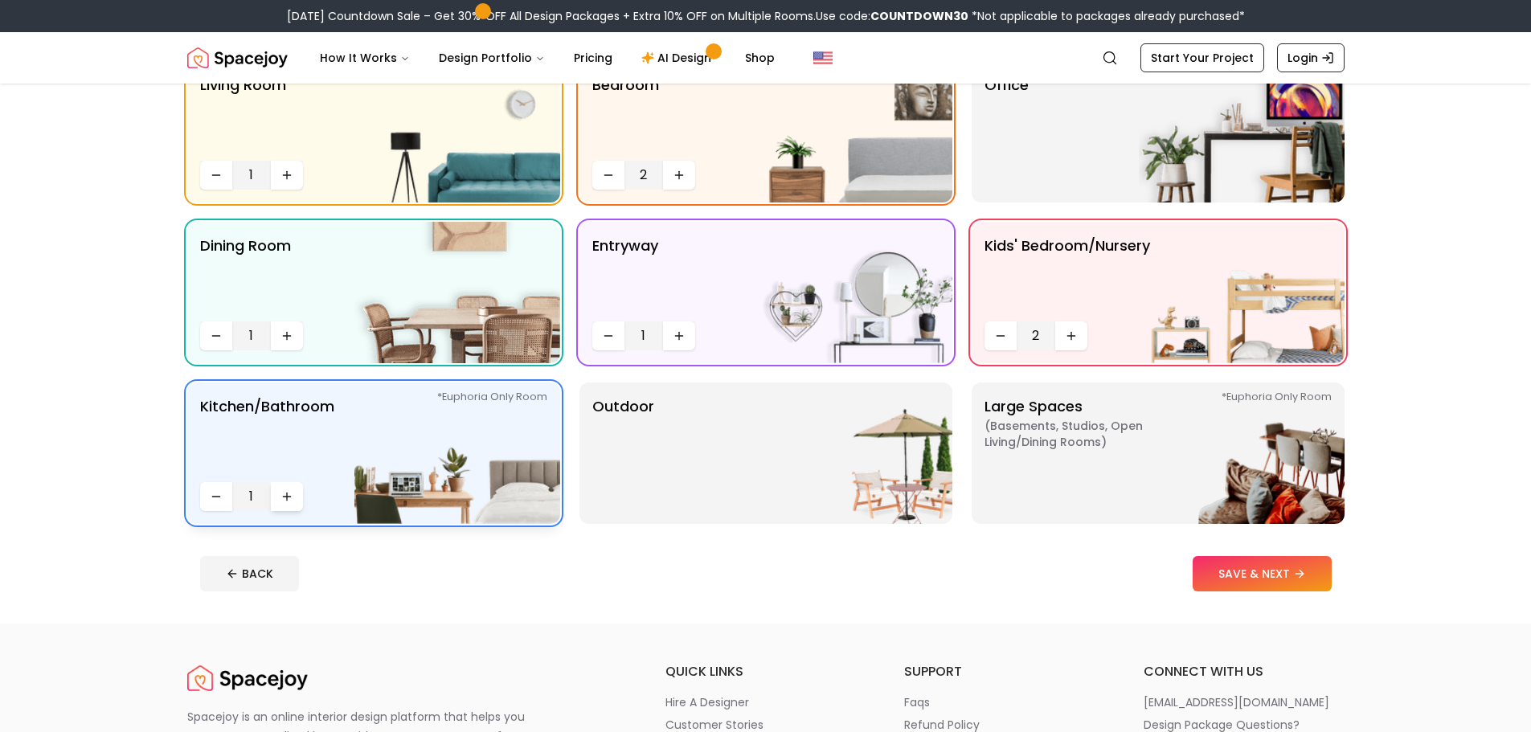
click at [297, 492] on button "Increase quantity" at bounding box center [287, 496] width 32 height 29
click at [1139, 459] on img at bounding box center [1242, 453] width 206 height 141
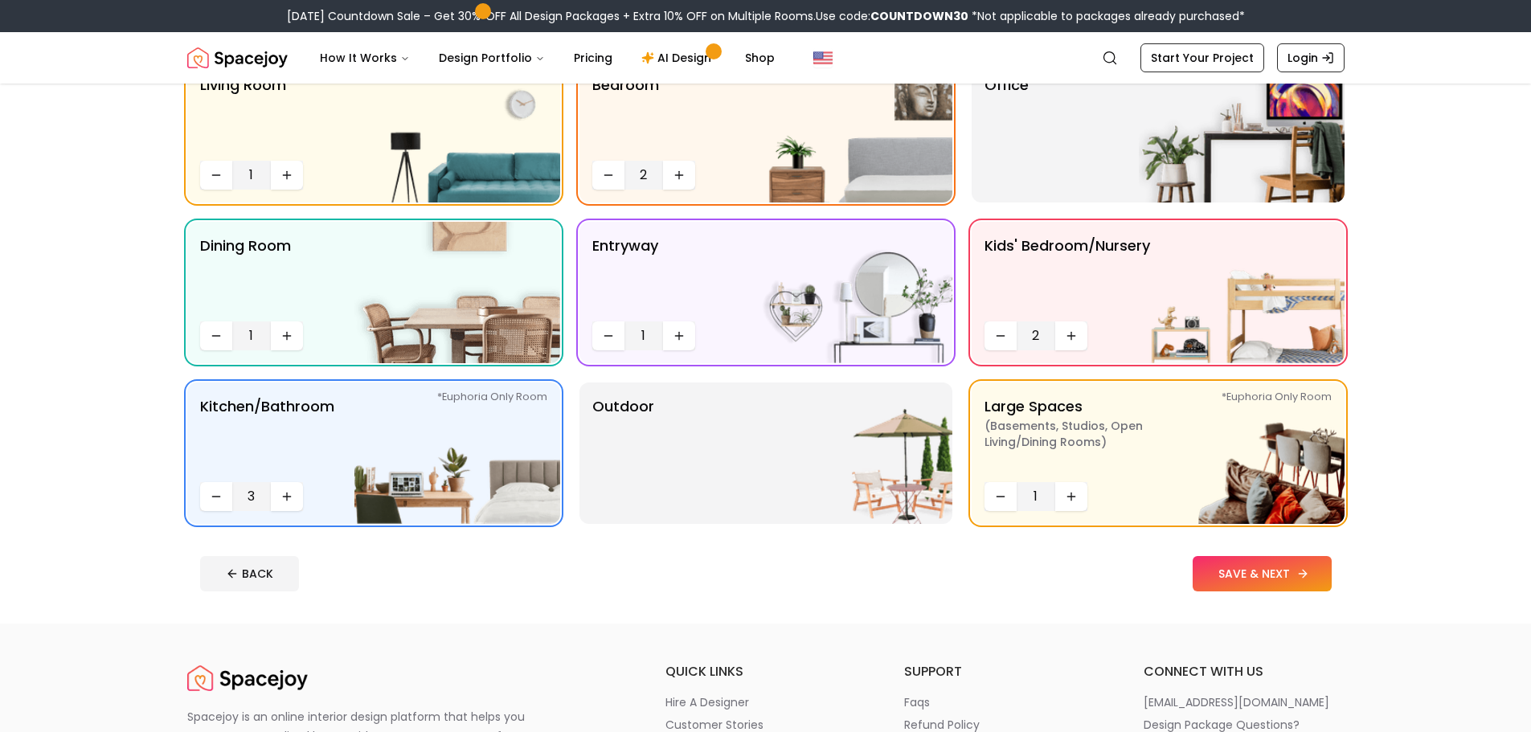
click at [1240, 580] on button "SAVE & NEXT" at bounding box center [1262, 573] width 139 height 35
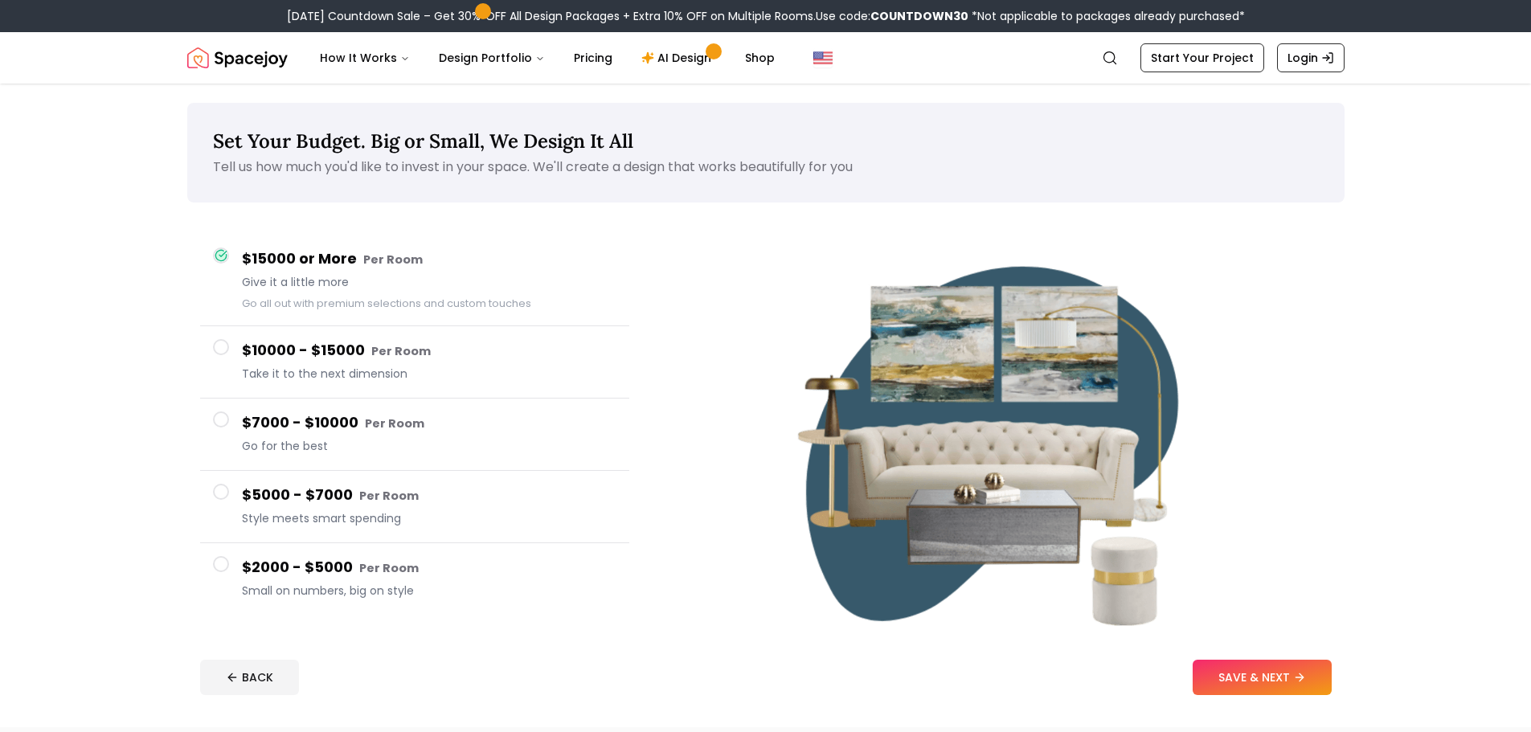
click at [224, 566] on span at bounding box center [221, 564] width 16 height 16
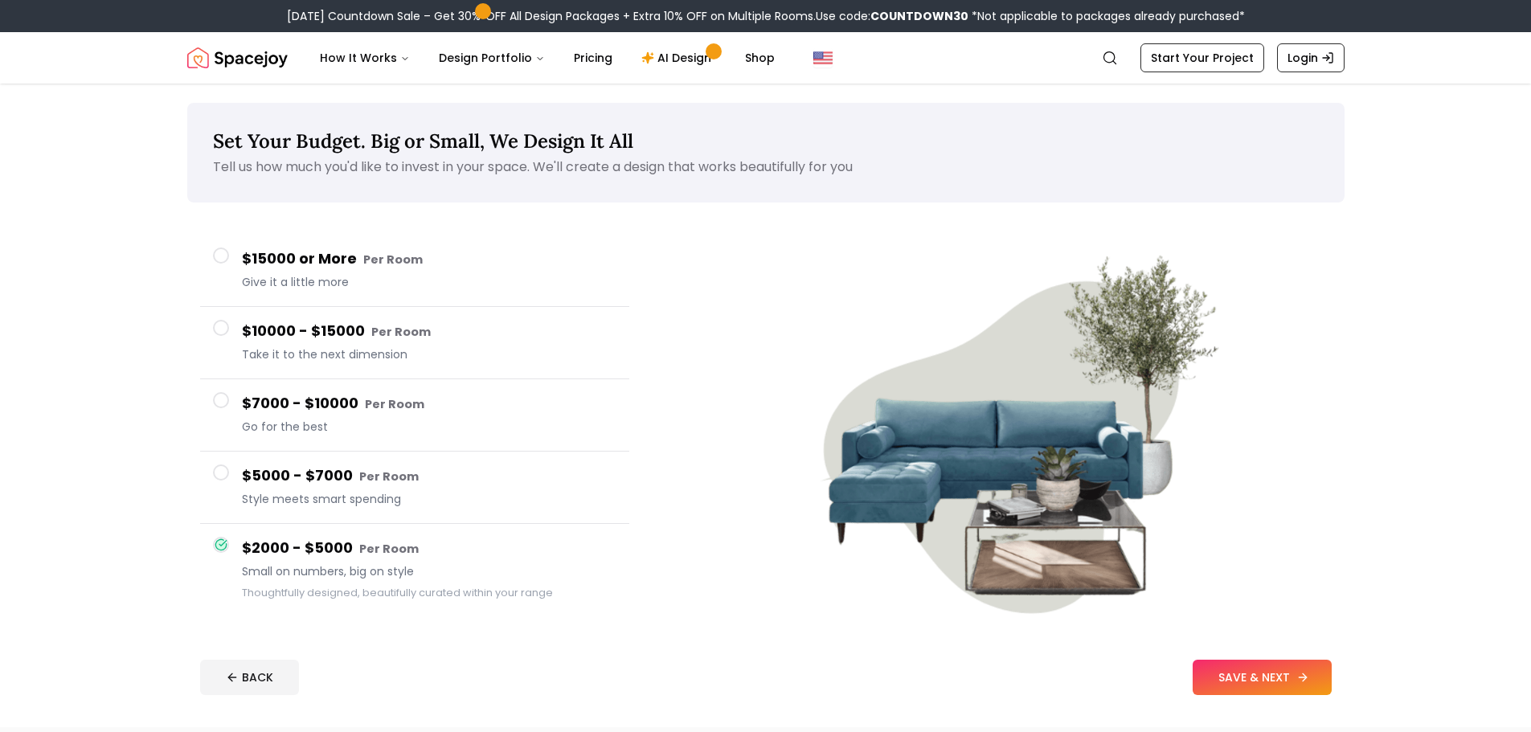
click at [1251, 669] on button "SAVE & NEXT" at bounding box center [1262, 677] width 139 height 35
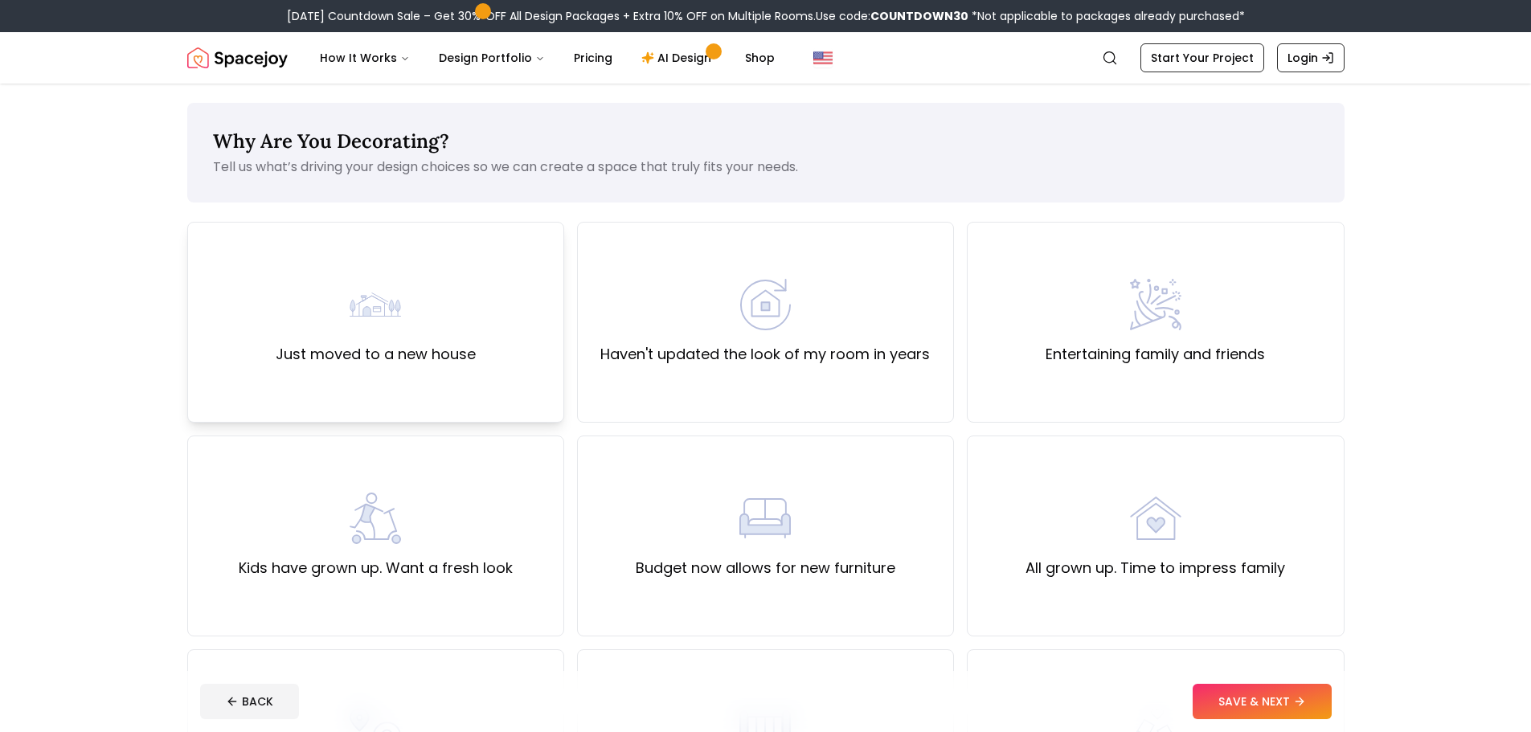
click at [399, 346] on label "Just moved to a new house" at bounding box center [376, 354] width 200 height 23
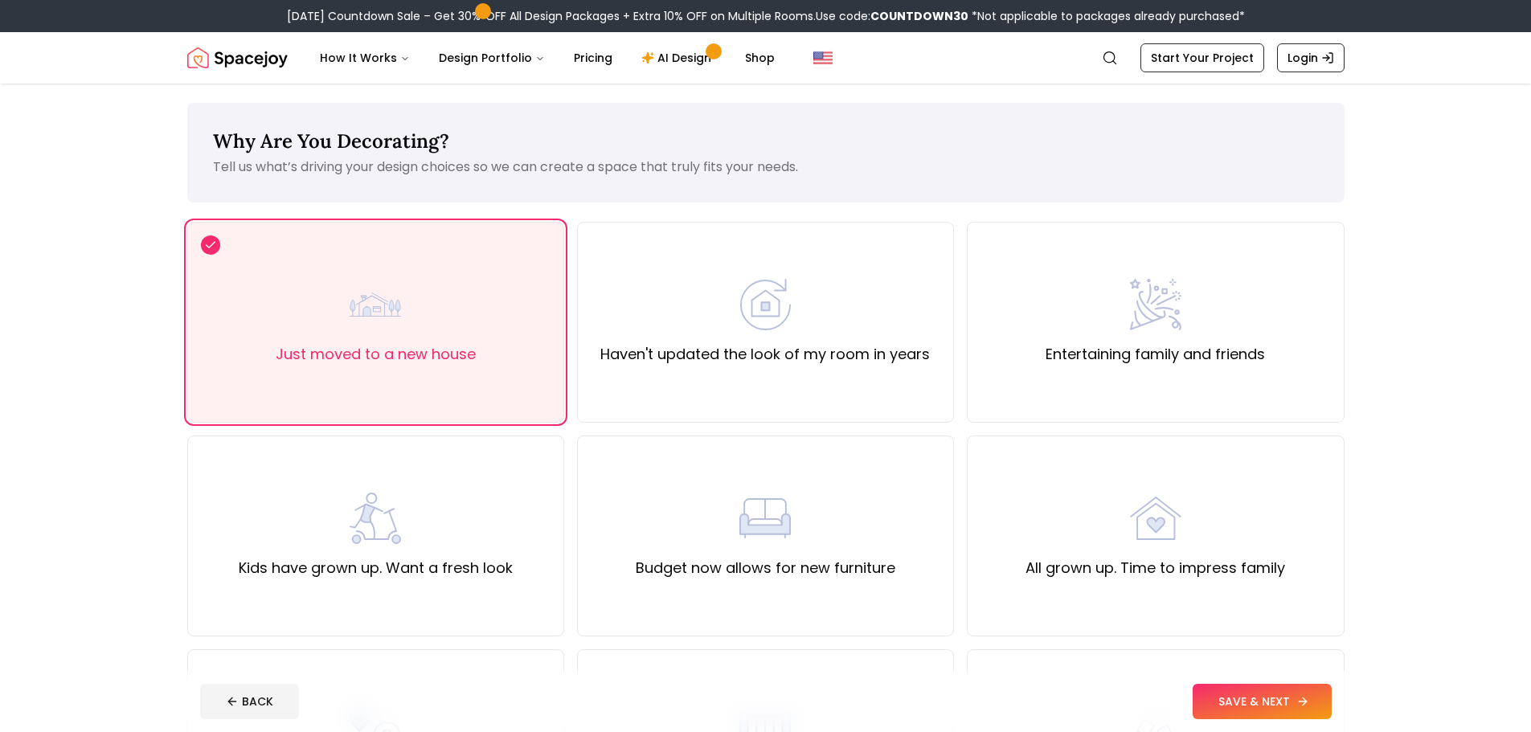
click at [1242, 696] on button "SAVE & NEXT" at bounding box center [1262, 701] width 139 height 35
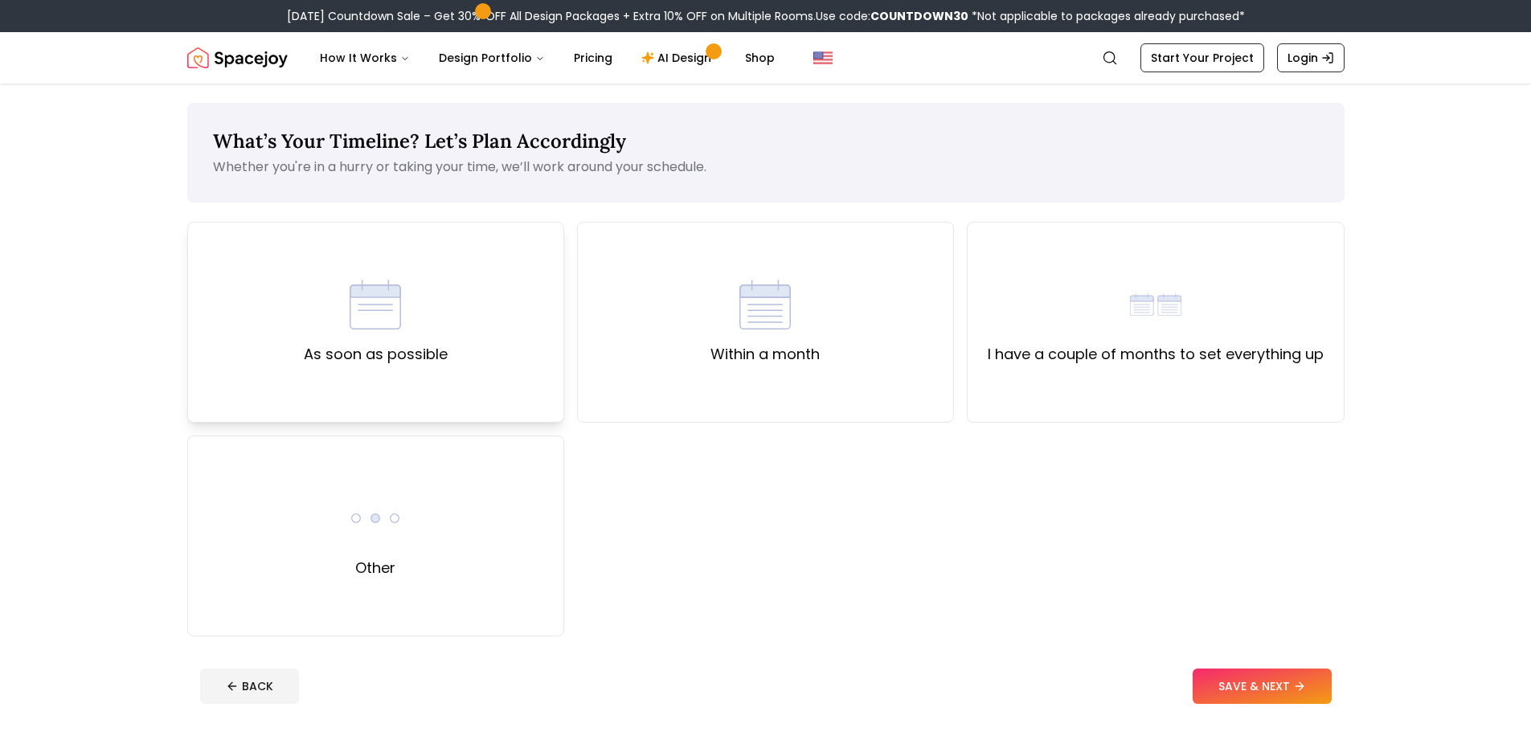
click at [366, 354] on label "As soon as possible" at bounding box center [376, 354] width 144 height 23
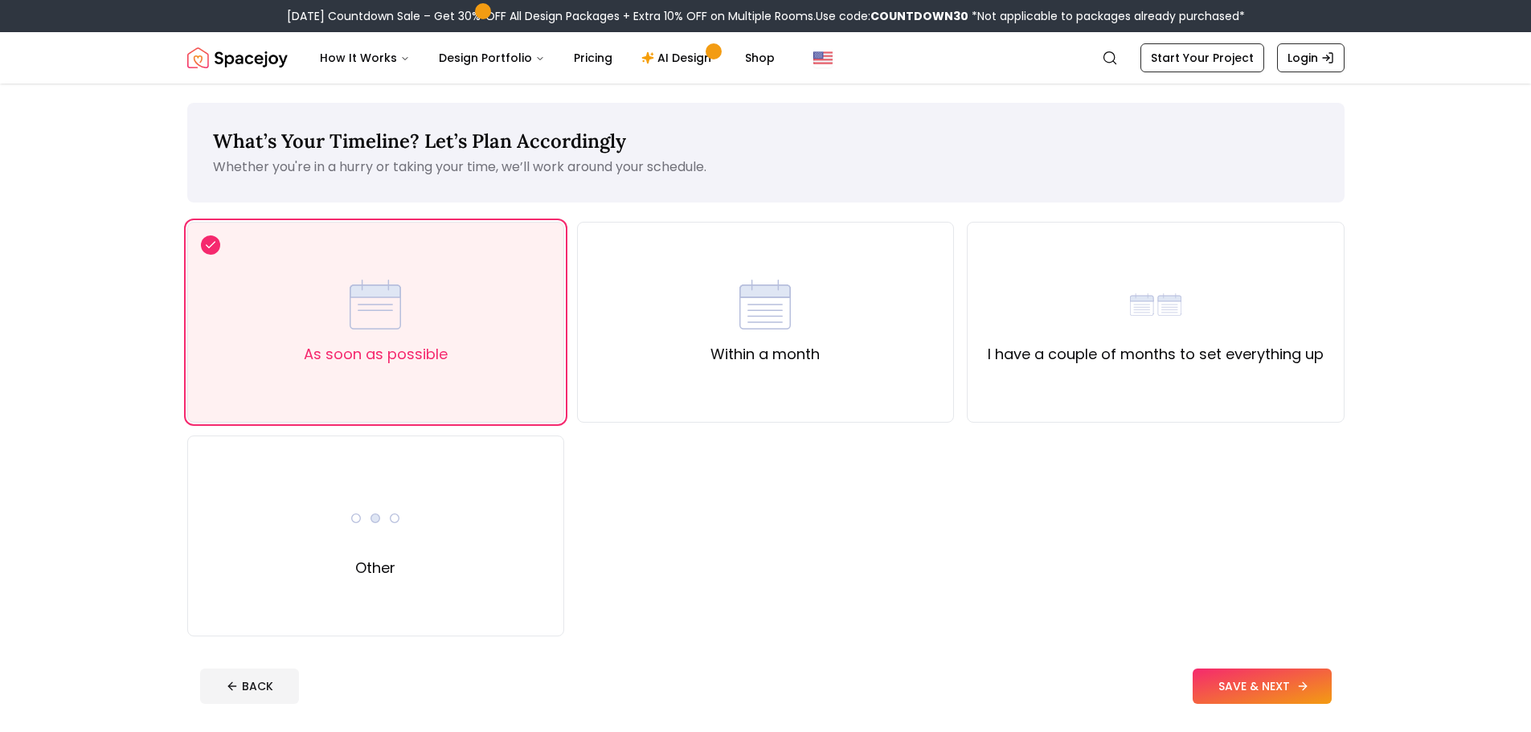
click at [1281, 690] on button "SAVE & NEXT" at bounding box center [1262, 686] width 139 height 35
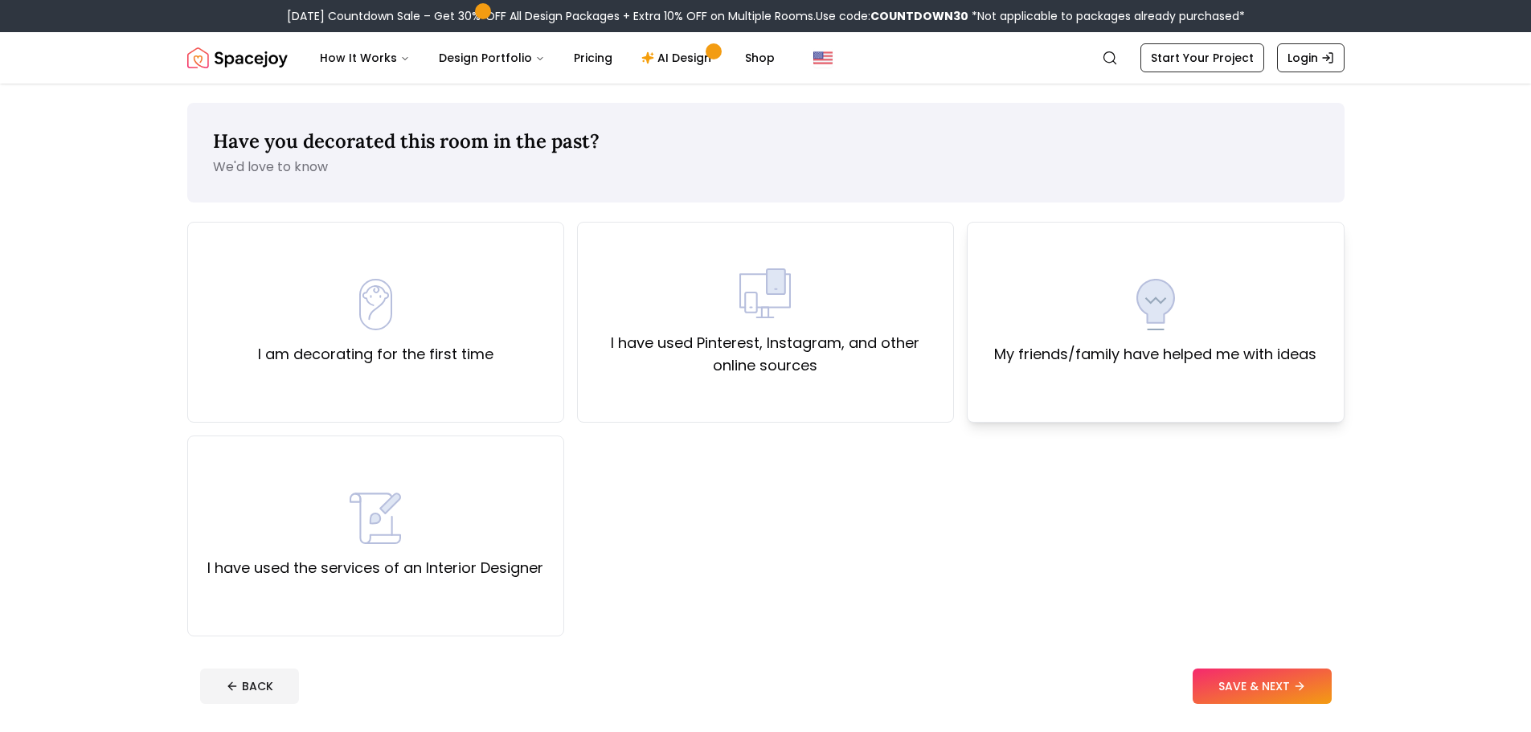
click at [1093, 349] on label "My friends/family have helped me with ideas" at bounding box center [1155, 354] width 322 height 23
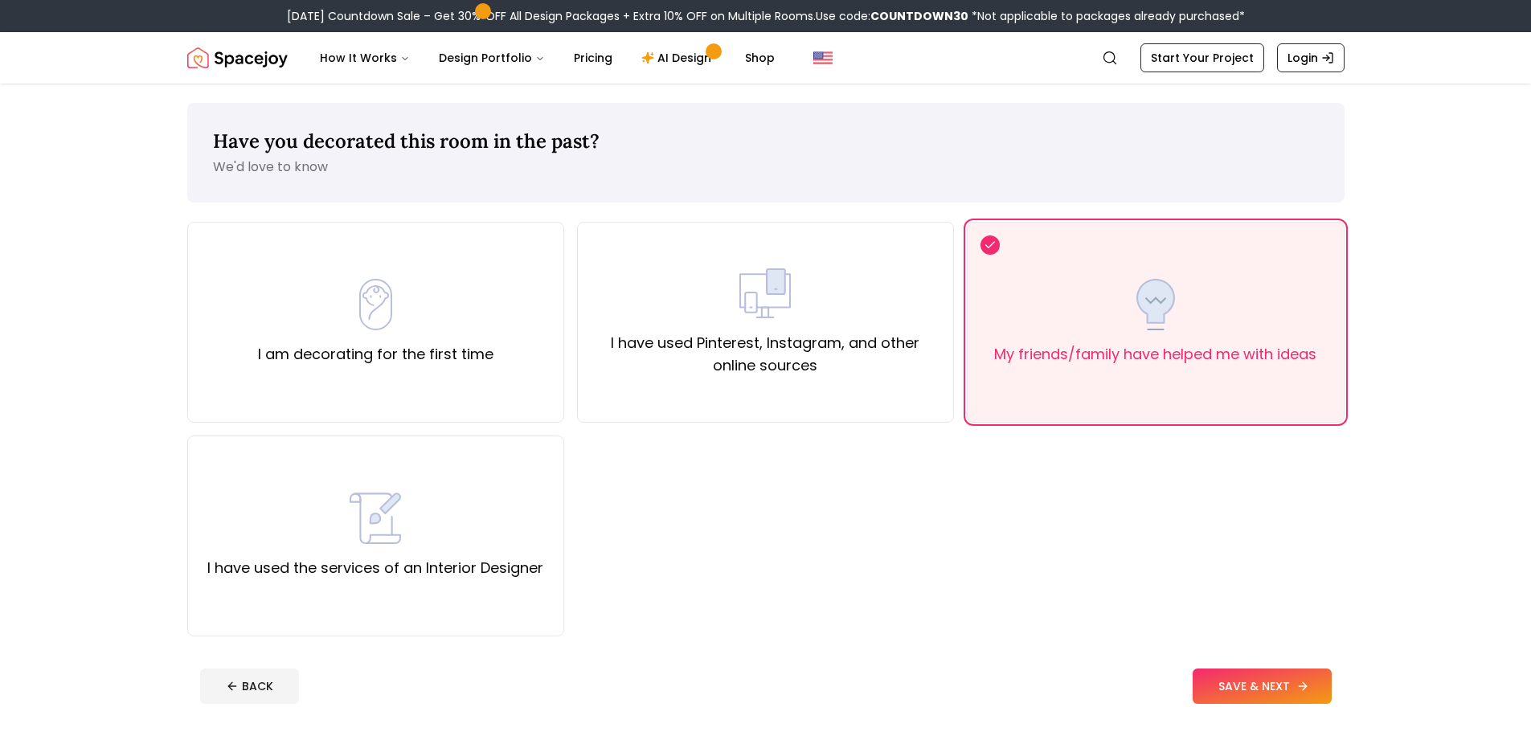
click at [1287, 687] on button "SAVE & NEXT" at bounding box center [1262, 686] width 139 height 35
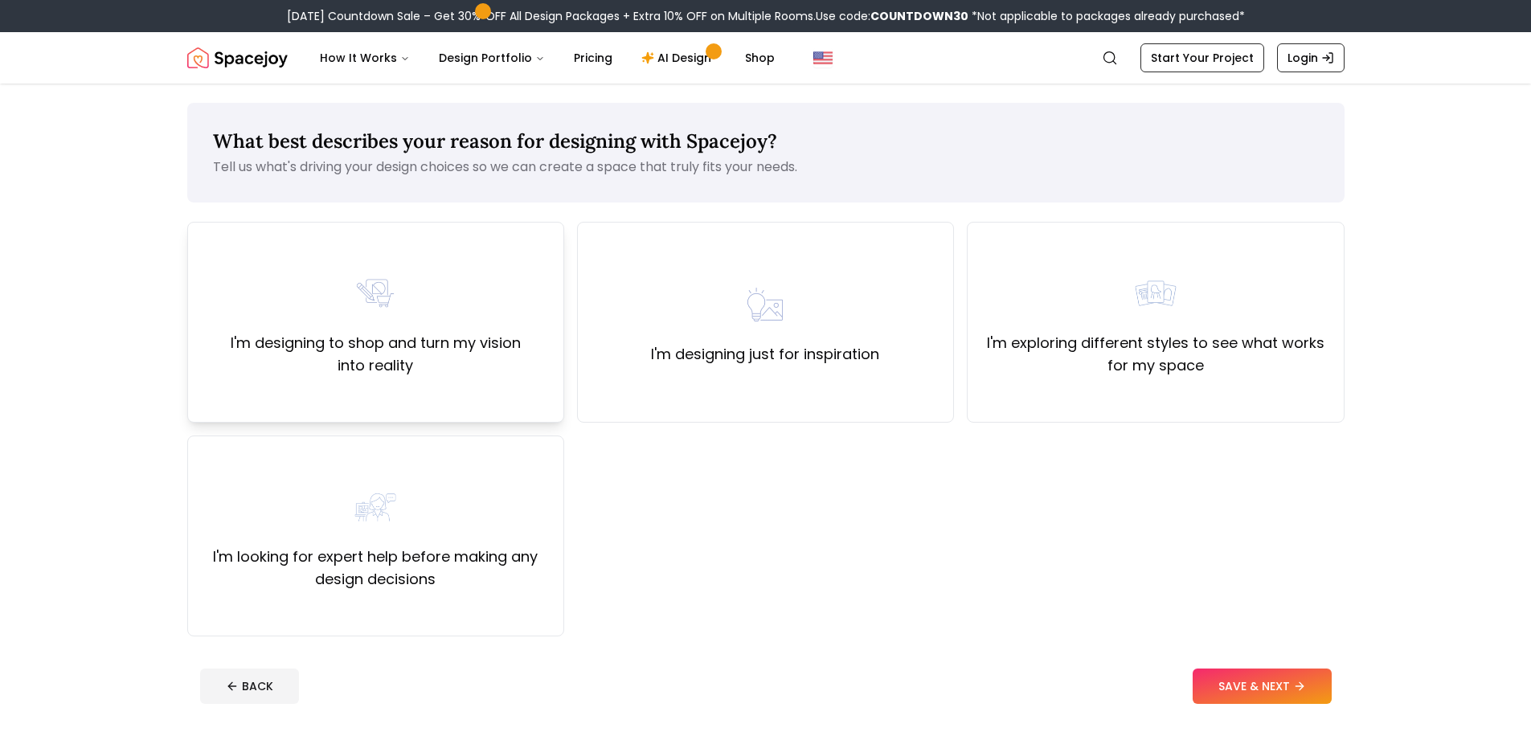
click at [358, 380] on div "I'm designing to shop and turn my vision into reality" at bounding box center [375, 322] width 377 height 201
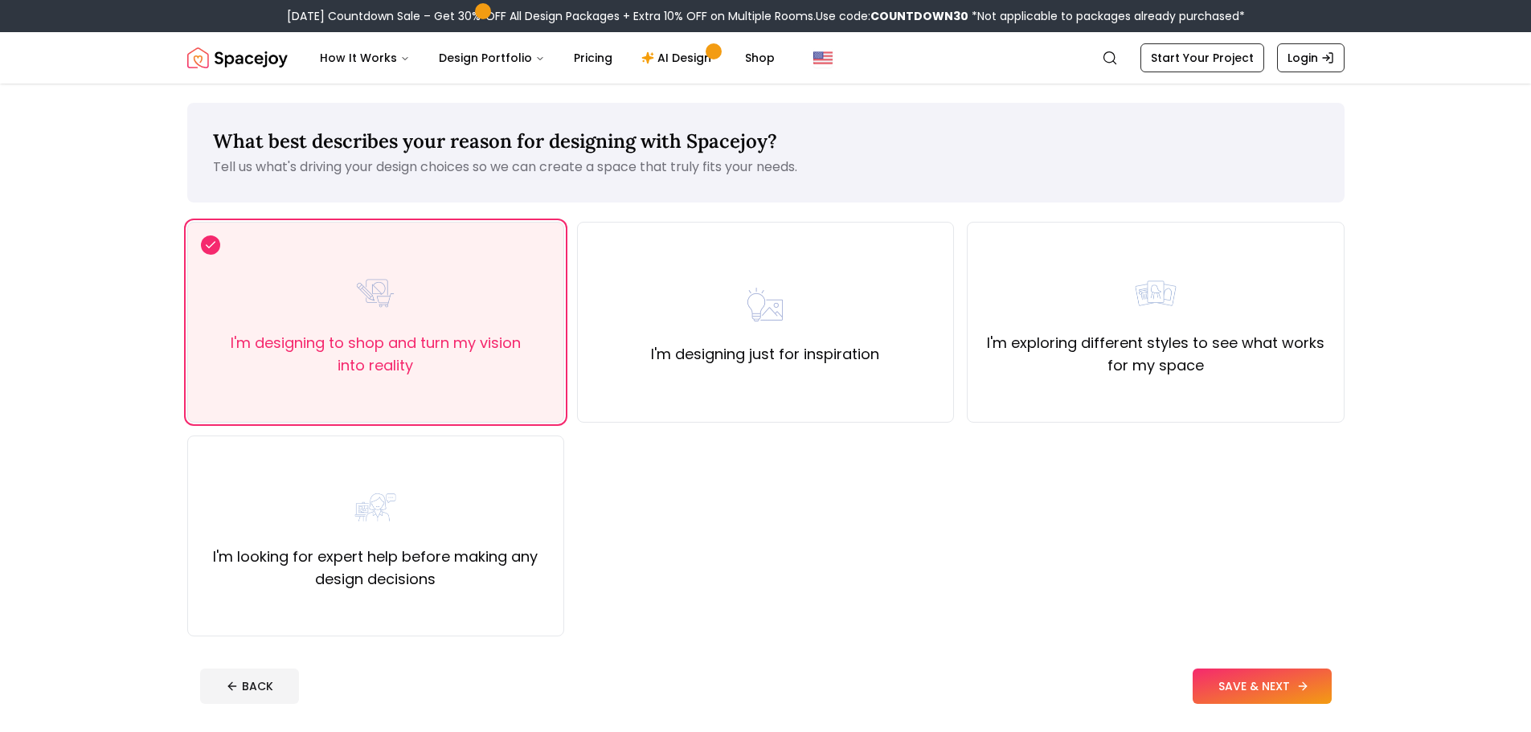
click at [1260, 686] on button "SAVE & NEXT" at bounding box center [1262, 686] width 139 height 35
